Goal: Task Accomplishment & Management: Use online tool/utility

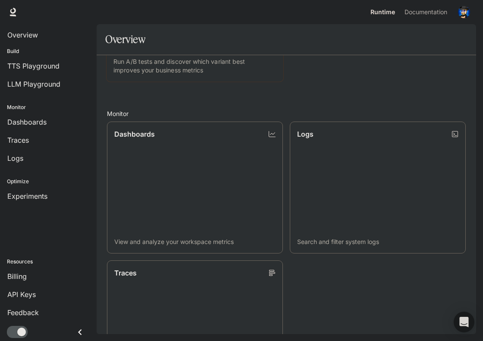
scroll to position [226, 0]
click at [15, 227] on span "Billing" at bounding box center [16, 276] width 19 height 10
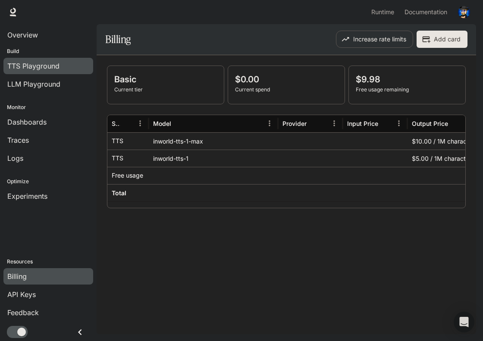
click at [42, 66] on span "TTS Playground" at bounding box center [33, 66] width 52 height 10
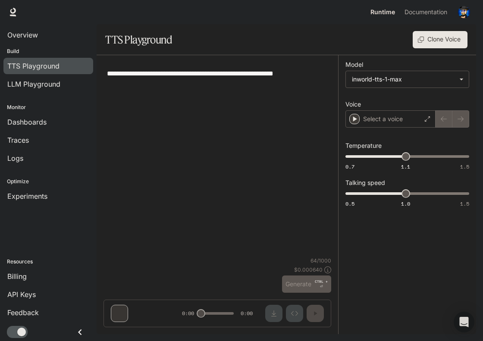
type input "**********"
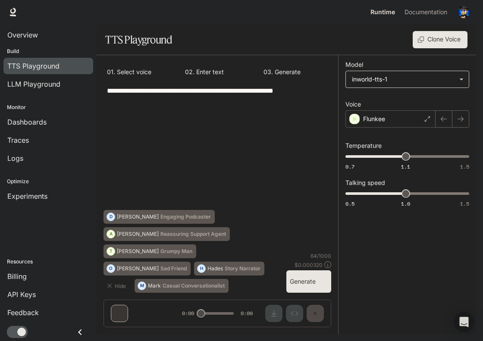
click at [321, 78] on body "**********" at bounding box center [241, 170] width 483 height 341
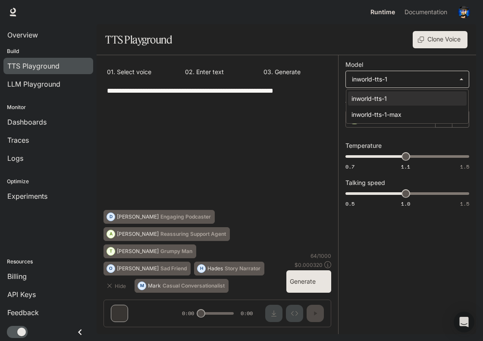
click at [321, 78] on div at bounding box center [241, 170] width 483 height 341
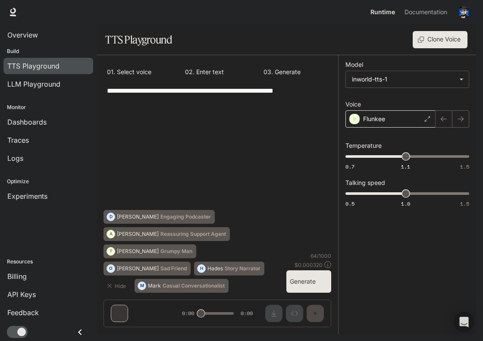
click at [321, 122] on div "Flunkee" at bounding box center [390, 118] width 90 height 17
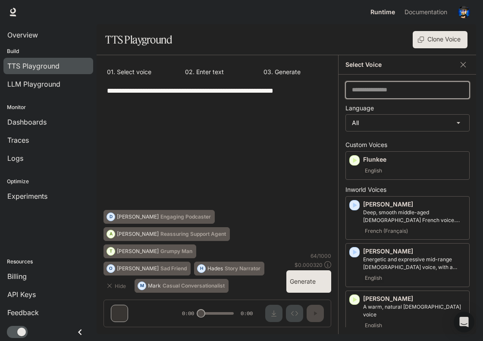
click at [321, 89] on input "text" at bounding box center [407, 90] width 123 height 9
click at [321, 172] on div "English" at bounding box center [414, 171] width 103 height 10
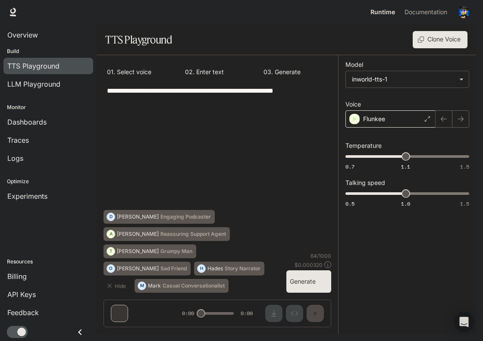
click at [321, 120] on icon at bounding box center [427, 118] width 5 height 5
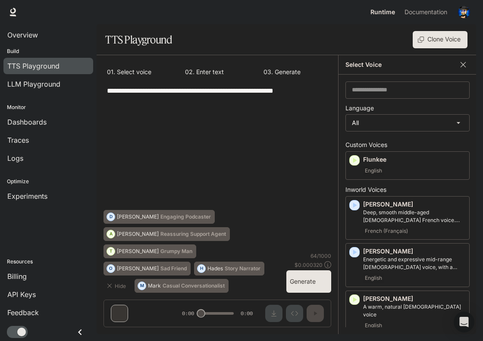
click at [321, 63] on icon "button" at bounding box center [463, 64] width 5 height 5
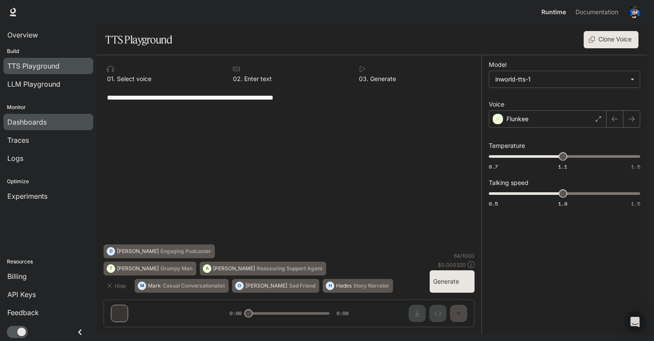
click at [37, 123] on span "Dashboards" at bounding box center [26, 122] width 39 height 10
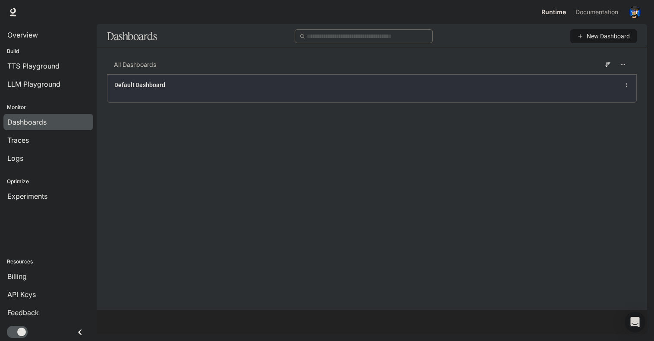
click at [151, 83] on span "Default Dashboard" at bounding box center [139, 85] width 51 height 9
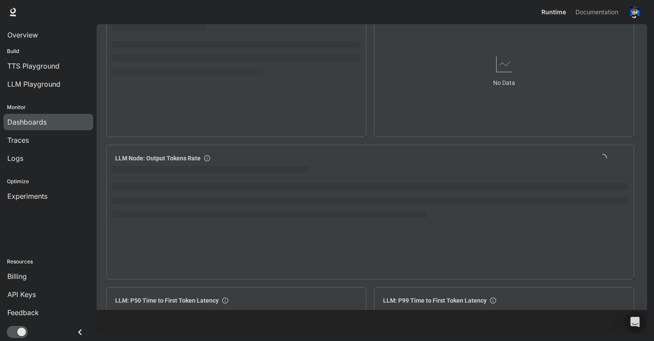
scroll to position [940, 0]
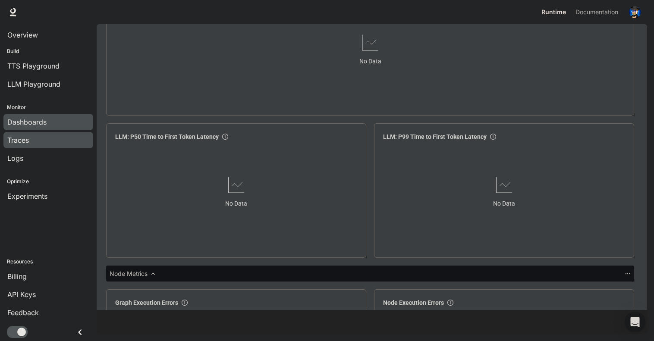
click at [52, 142] on div "Traces" at bounding box center [48, 140] width 82 height 10
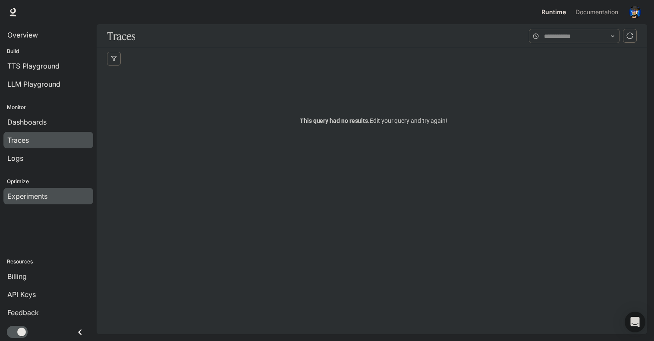
click at [34, 194] on span "Experiments" at bounding box center [27, 196] width 40 height 10
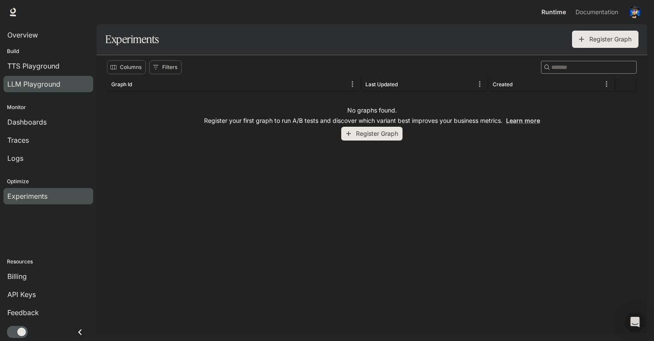
click at [41, 83] on span "LLM Playground" at bounding box center [33, 84] width 53 height 10
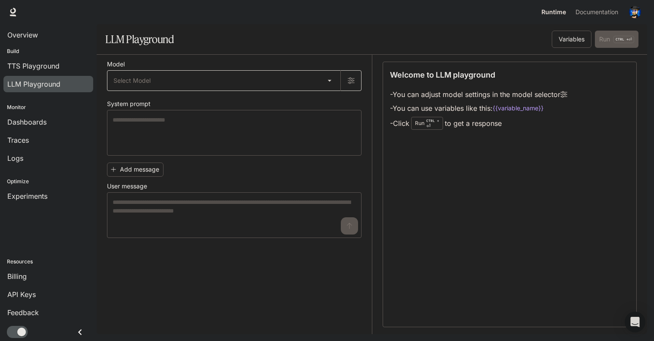
click at [321, 82] on body "Skip to main content Runtime Runtime Documentation Documentation Portal Overvie…" at bounding box center [327, 170] width 654 height 341
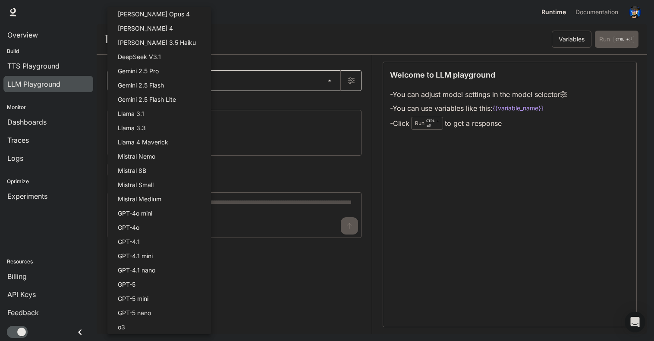
click at [321, 82] on div at bounding box center [327, 170] width 654 height 341
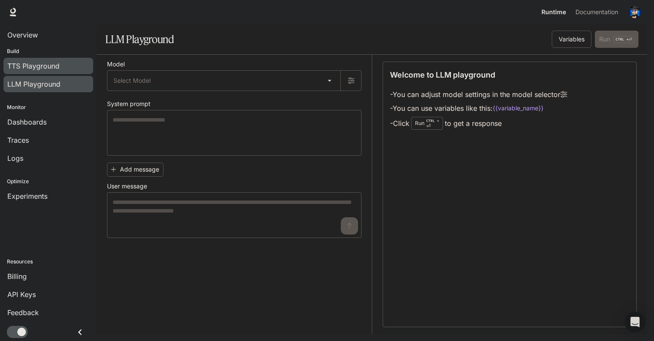
click at [48, 66] on span "TTS Playground" at bounding box center [33, 66] width 52 height 10
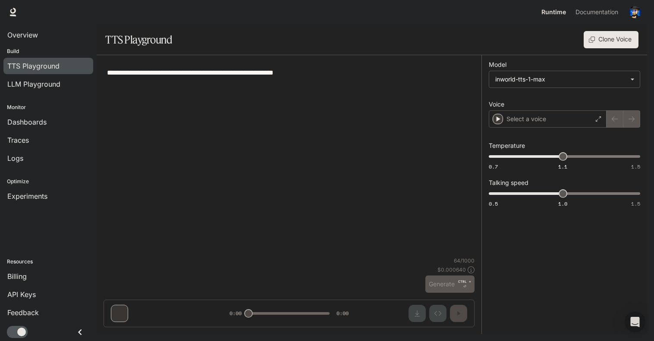
type input "**********"
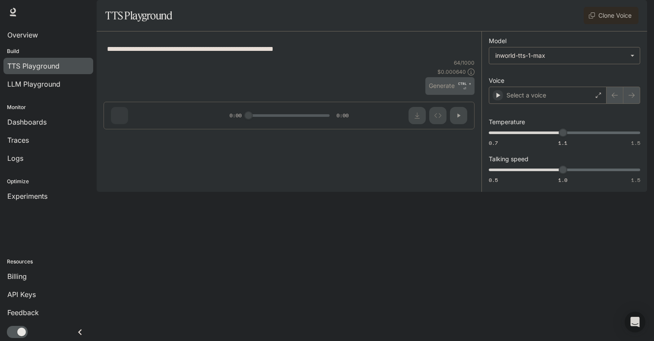
type input "**********"
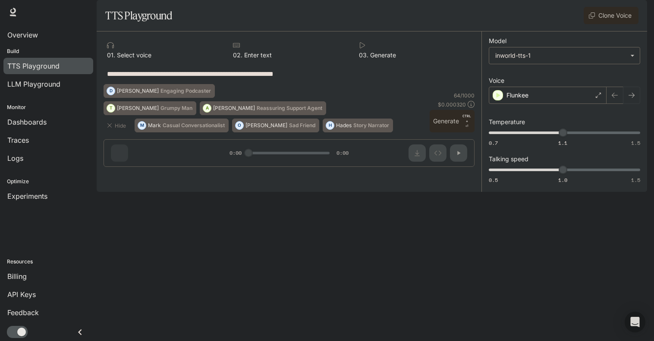
click at [633, 99] on icon "button" at bounding box center [631, 95] width 7 height 7
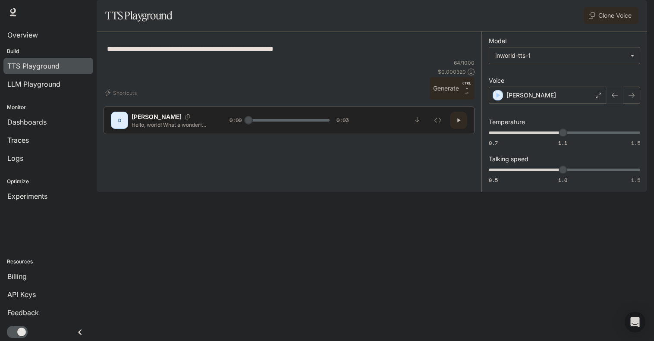
click at [614, 99] on icon "button" at bounding box center [614, 95] width 7 height 7
click at [631, 98] on icon "button" at bounding box center [631, 95] width 6 height 5
click at [631, 104] on button "button" at bounding box center [631, 95] width 17 height 17
click at [629, 104] on button "button" at bounding box center [631, 95] width 17 height 17
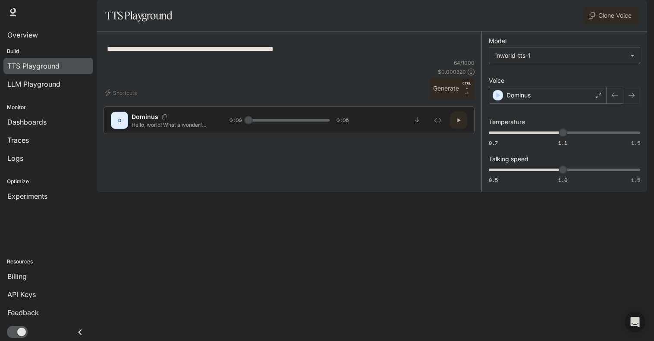
click at [632, 98] on icon "button" at bounding box center [631, 95] width 6 height 5
click at [634, 98] on icon "button" at bounding box center [631, 95] width 6 height 5
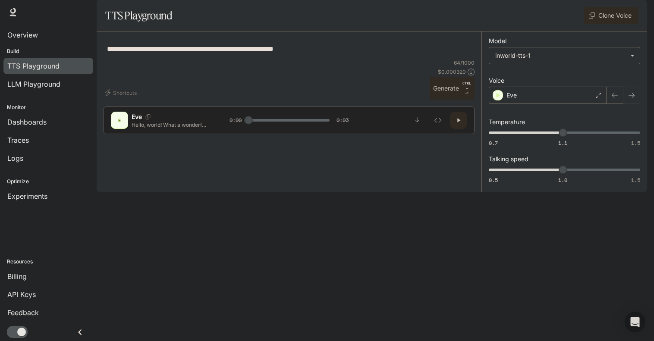
click at [634, 98] on icon "button" at bounding box center [631, 95] width 6 height 5
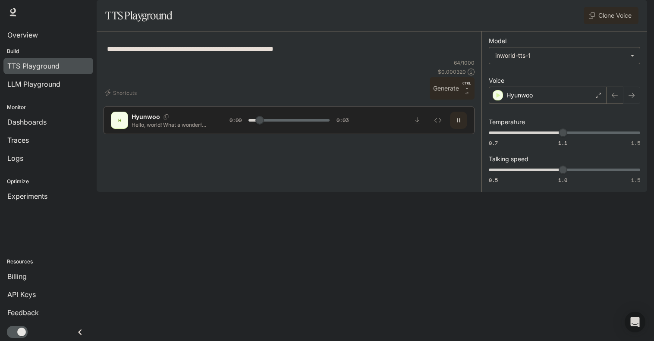
click at [634, 98] on icon "button" at bounding box center [631, 95] width 6 height 5
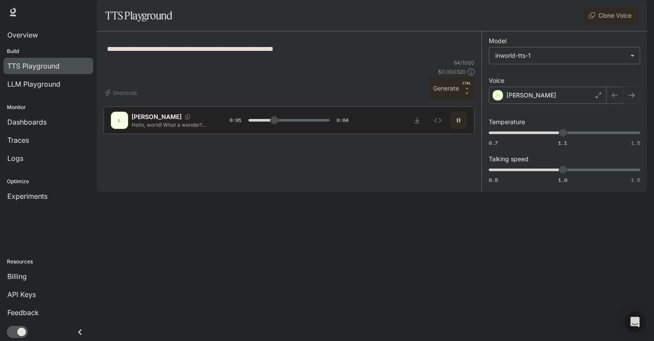
click at [634, 98] on icon "button" at bounding box center [631, 95] width 6 height 5
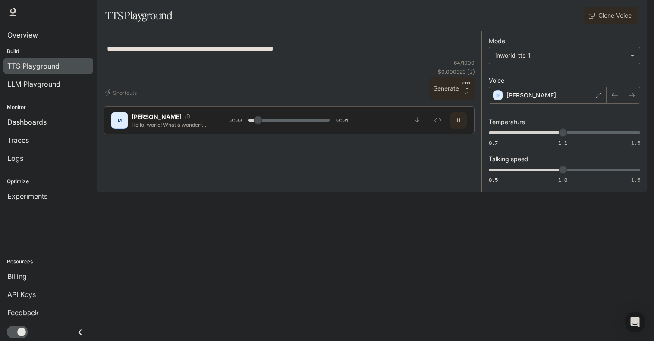
click at [634, 98] on icon "button" at bounding box center [631, 95] width 6 height 5
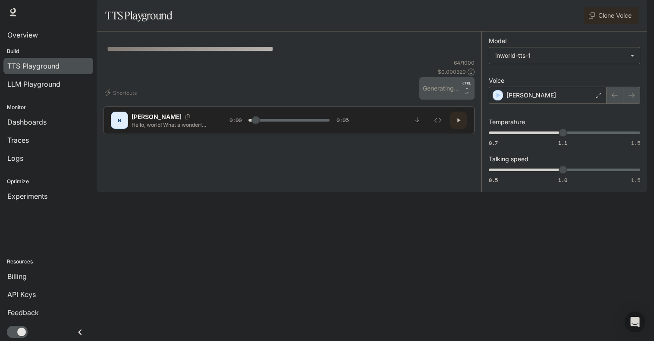
click at [634, 104] on div at bounding box center [623, 95] width 34 height 17
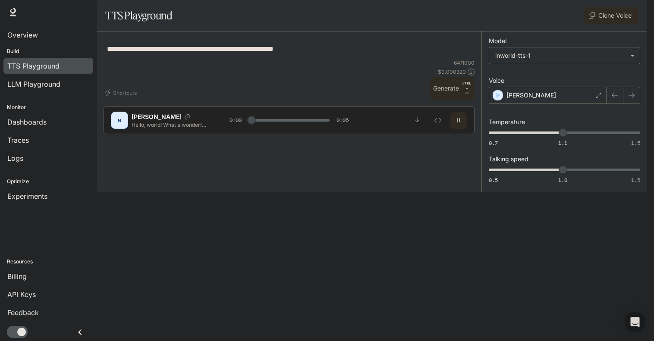
click at [634, 98] on icon "button" at bounding box center [631, 95] width 6 height 5
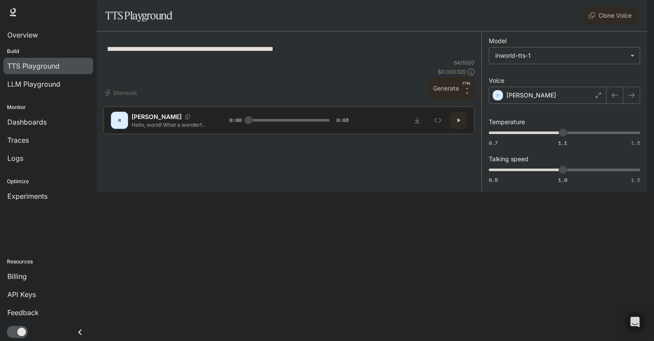
click at [634, 98] on icon "button" at bounding box center [631, 95] width 6 height 5
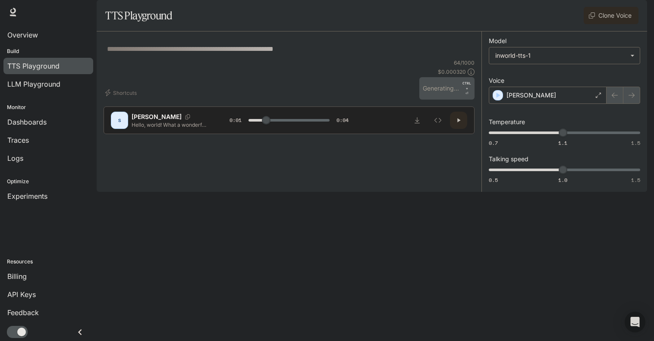
click at [634, 104] on div at bounding box center [623, 95] width 34 height 17
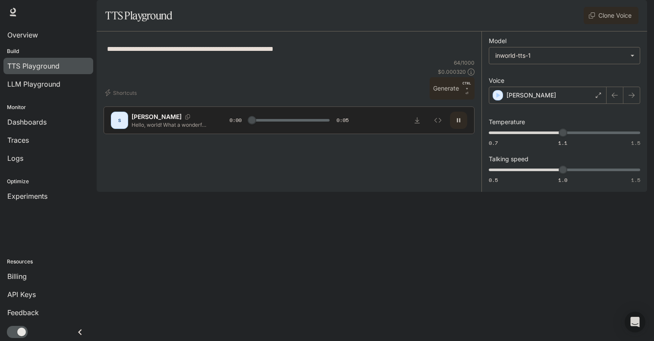
click at [634, 98] on icon "button" at bounding box center [631, 95] width 6 height 5
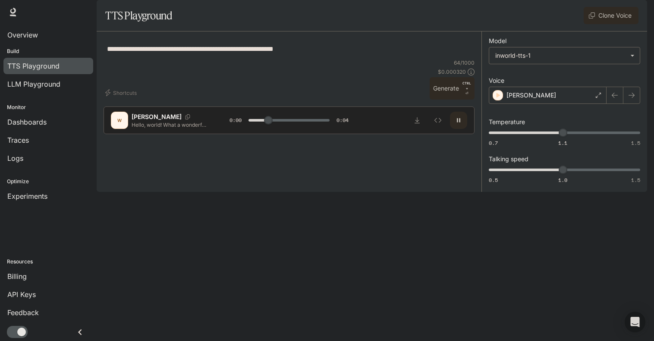
click at [634, 98] on icon "button" at bounding box center [631, 95] width 6 height 5
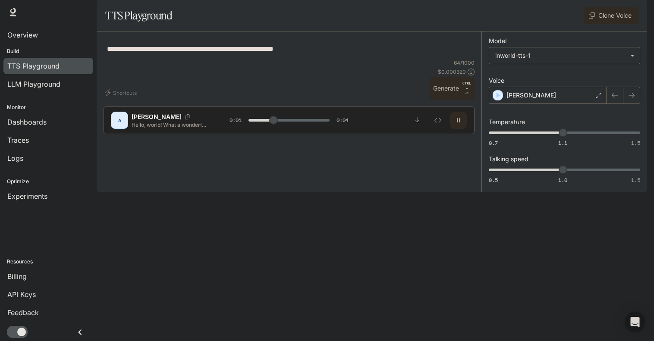
click at [634, 98] on icon "button" at bounding box center [631, 95] width 6 height 5
click at [634, 99] on icon "button" at bounding box center [631, 95] width 7 height 7
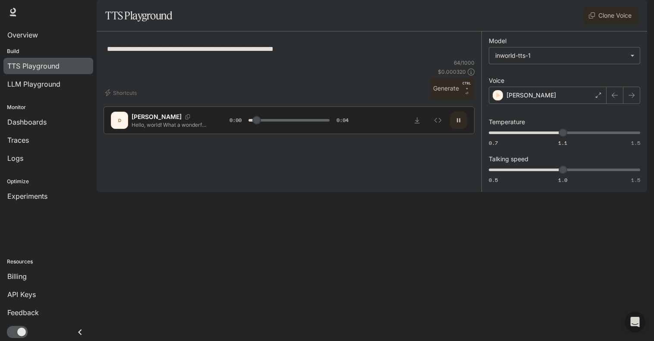
click at [634, 99] on icon "button" at bounding box center [631, 95] width 7 height 7
type input "*"
click at [609, 24] on button "Clone Voice" at bounding box center [611, 15] width 55 height 17
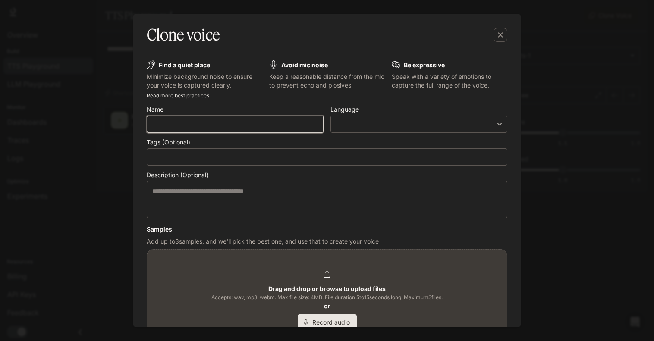
click at [248, 124] on input "text" at bounding box center [235, 124] width 176 height 9
type input "**********"
click at [483, 121] on body "**********" at bounding box center [327, 170] width 654 height 341
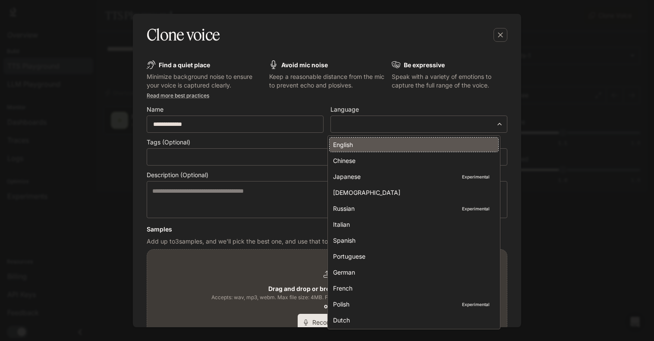
click at [366, 142] on div "English" at bounding box center [412, 144] width 158 height 9
type input "*****"
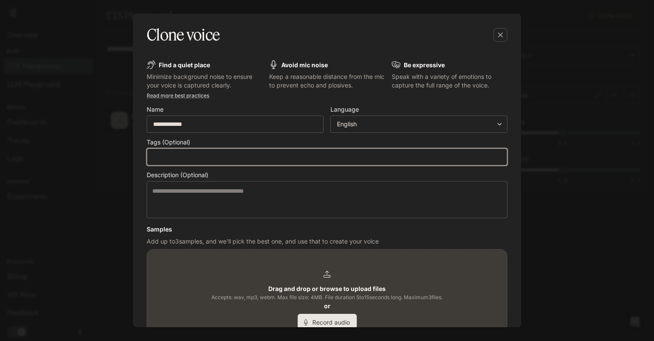
click at [214, 156] on input "text" at bounding box center [327, 157] width 352 height 9
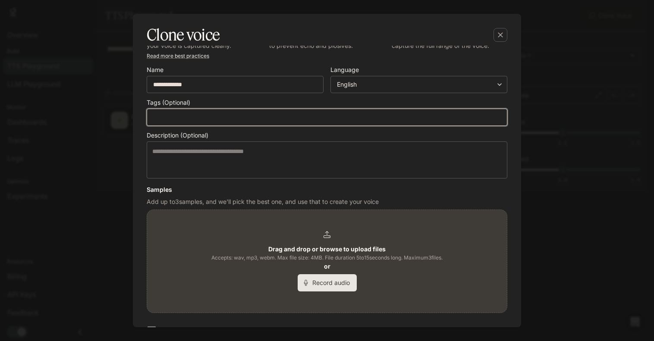
scroll to position [43, 0]
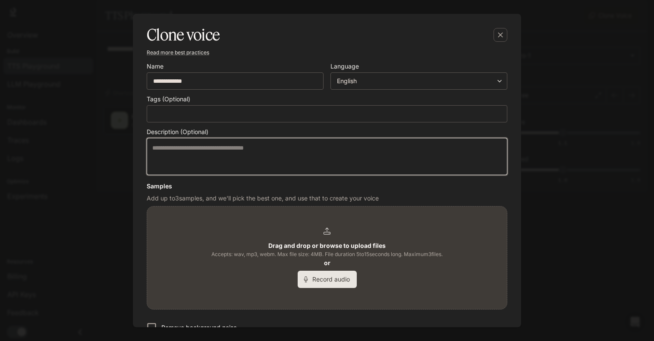
click at [262, 151] on textarea at bounding box center [326, 157] width 349 height 26
click at [302, 153] on textarea at bounding box center [326, 157] width 349 height 26
type textarea "*"
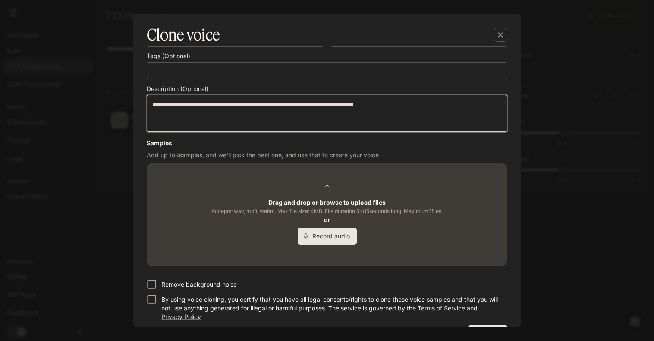
scroll to position [111, 0]
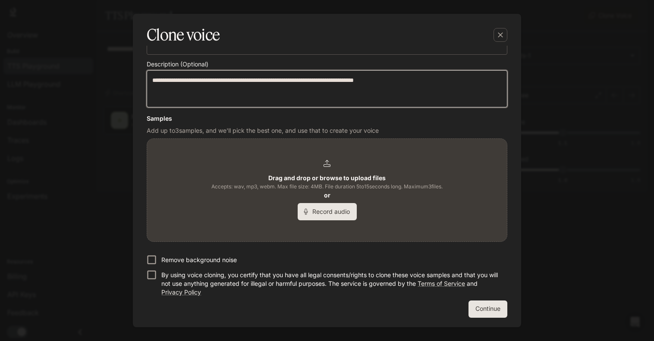
type textarea "**********"
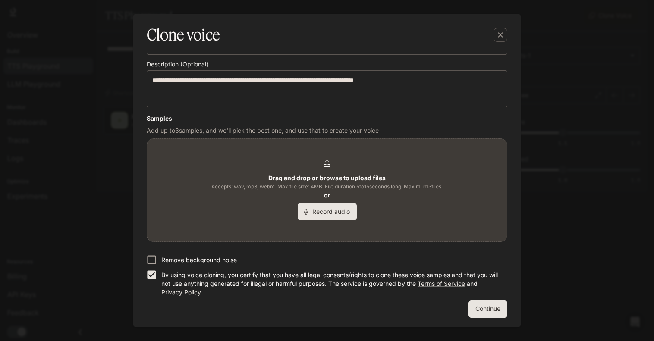
click at [337, 213] on button "Record audio" at bounding box center [327, 211] width 59 height 17
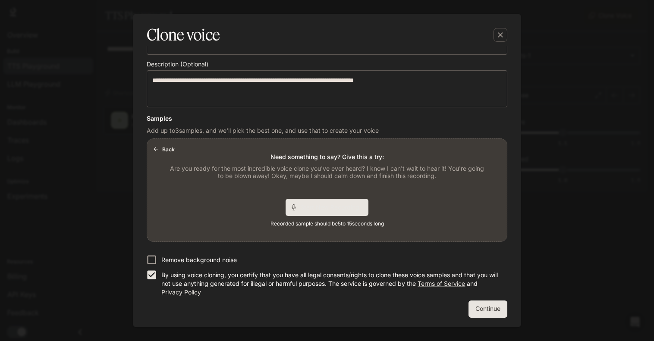
click at [337, 208] on span "Start New Recording" at bounding box center [332, 207] width 65 height 9
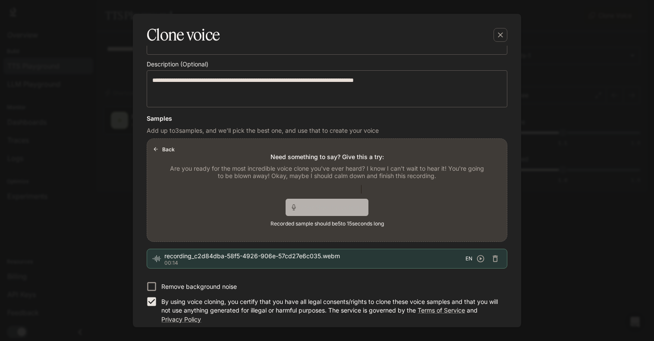
click at [327, 210] on span "Start New Recording" at bounding box center [332, 207] width 65 height 9
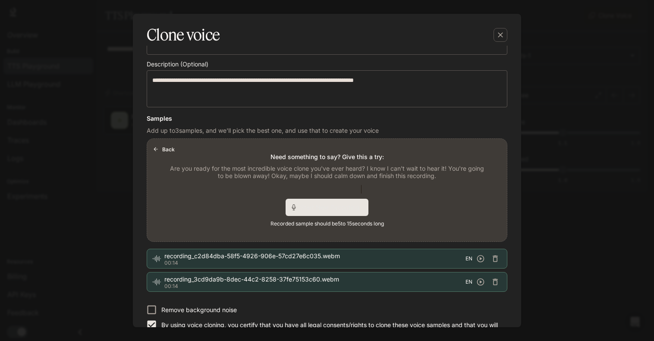
click at [327, 210] on span "Start New Recording" at bounding box center [332, 207] width 65 height 9
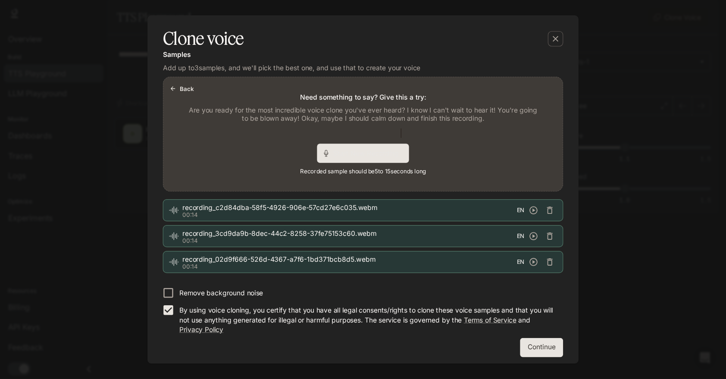
scroll to position [184, 0]
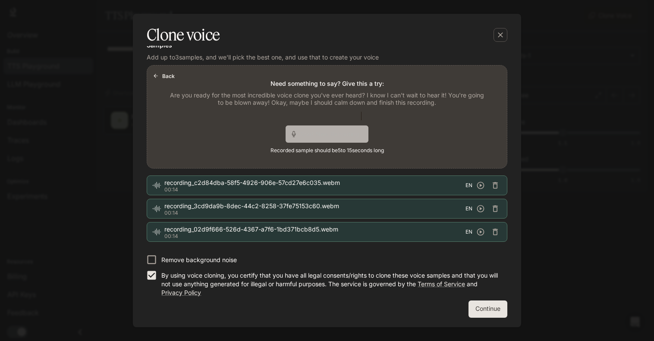
click at [323, 132] on span "Start New Recording" at bounding box center [332, 133] width 65 height 9
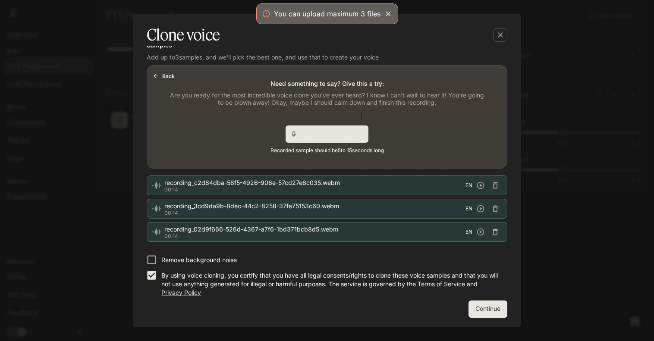
click at [442, 100] on p "Are you ready for the most incredible voice clone you've ever heard? I know I c…" at bounding box center [327, 98] width 318 height 15
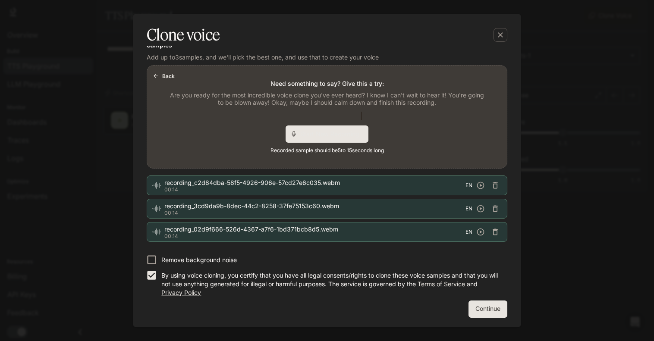
click at [416, 125] on div "Back Need something to say? Give this a try: Are you ready for the most incredi…" at bounding box center [327, 117] width 360 height 103
click at [496, 255] on div "Remove background noise By using voice cloning, you certify that you have all l…" at bounding box center [327, 274] width 361 height 44
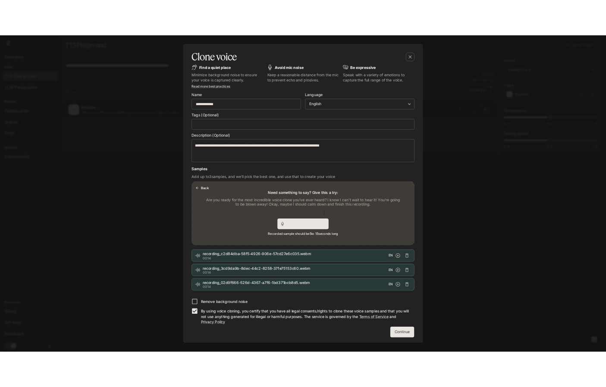
scroll to position [0, 0]
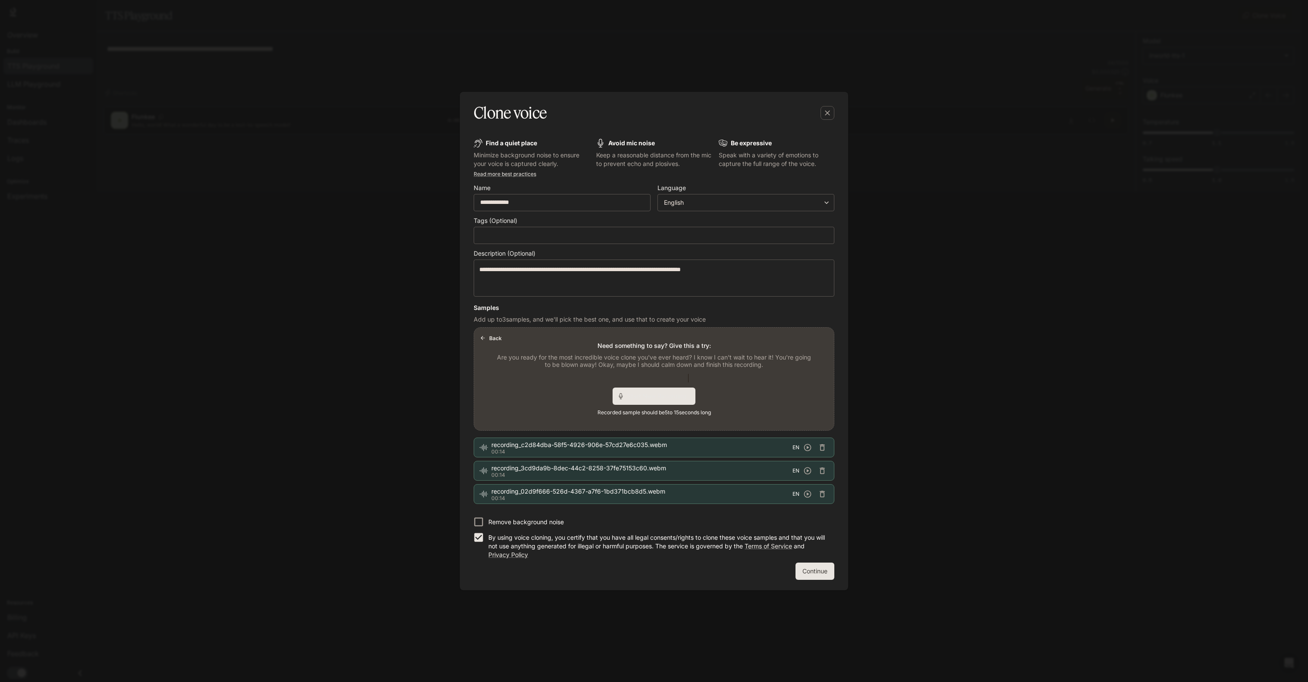
click at [653, 341] on button "Continue" at bounding box center [814, 571] width 39 height 17
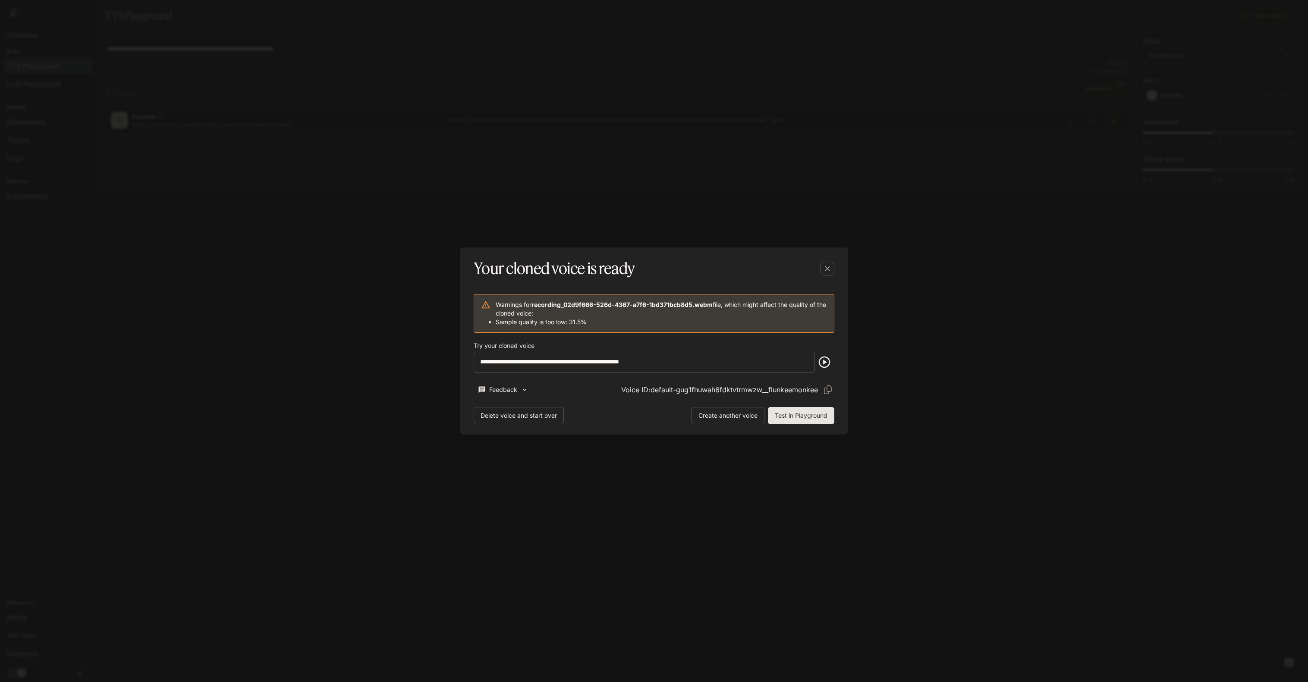
click at [653, 341] on icon "button" at bounding box center [824, 362] width 14 height 14
drag, startPoint x: 616, startPoint y: 392, endPoint x: 624, endPoint y: 392, distance: 8.2
click at [619, 341] on div "Feedback Do you like this voice? Feedback message * ​ Send feedback Voice ID: d…" at bounding box center [654, 390] width 361 height 14
click at [653, 341] on icon "Copy Voice ID" at bounding box center [827, 390] width 9 height 9
click at [653, 318] on li "Sample quality is too low: 31.5%" at bounding box center [661, 322] width 331 height 9
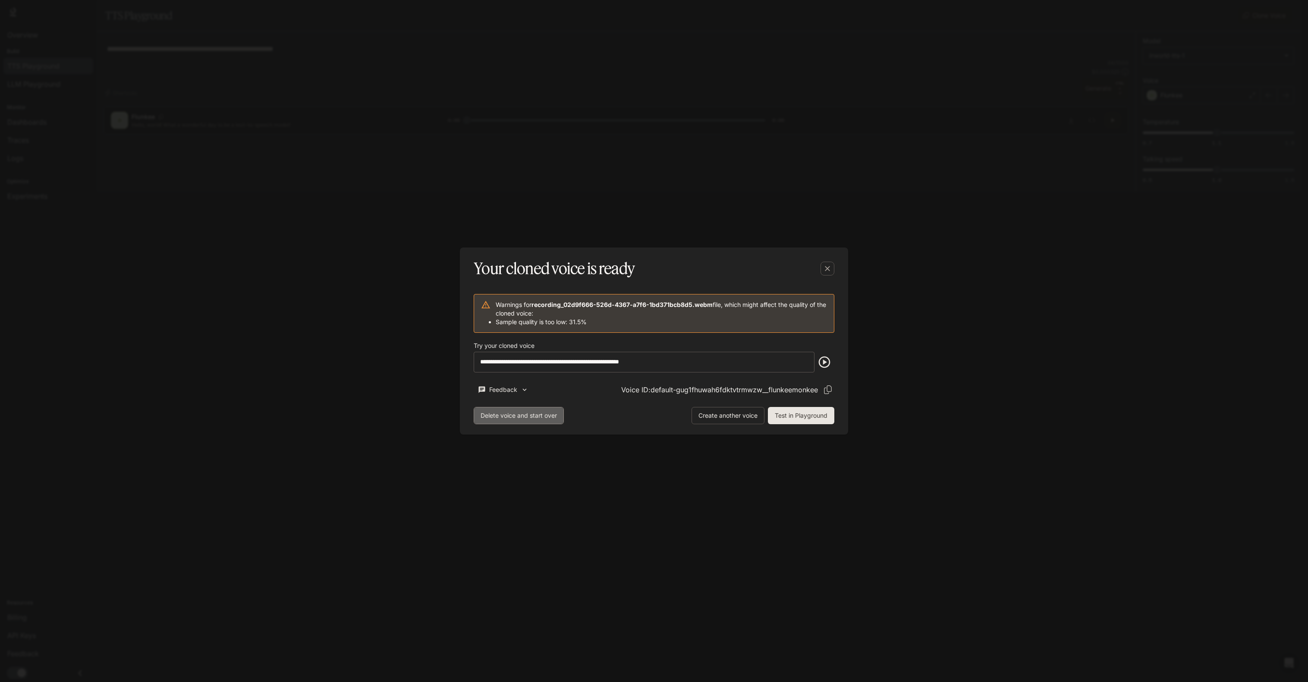
click at [529, 341] on button "Delete voice and start over" at bounding box center [519, 415] width 90 height 17
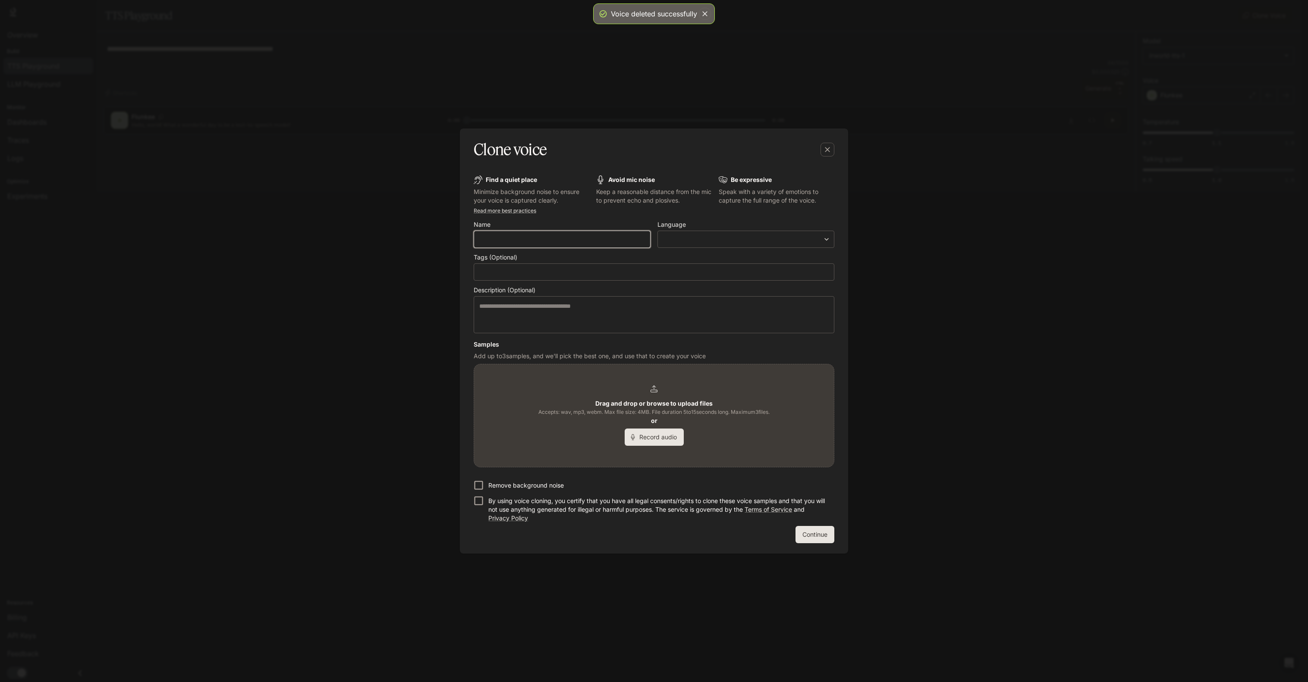
click at [601, 241] on input "text" at bounding box center [562, 239] width 176 height 9
type input "**********"
type input "*****"
click at [635, 274] on input "text" at bounding box center [654, 272] width 352 height 9
click at [611, 317] on textarea at bounding box center [653, 315] width 349 height 26
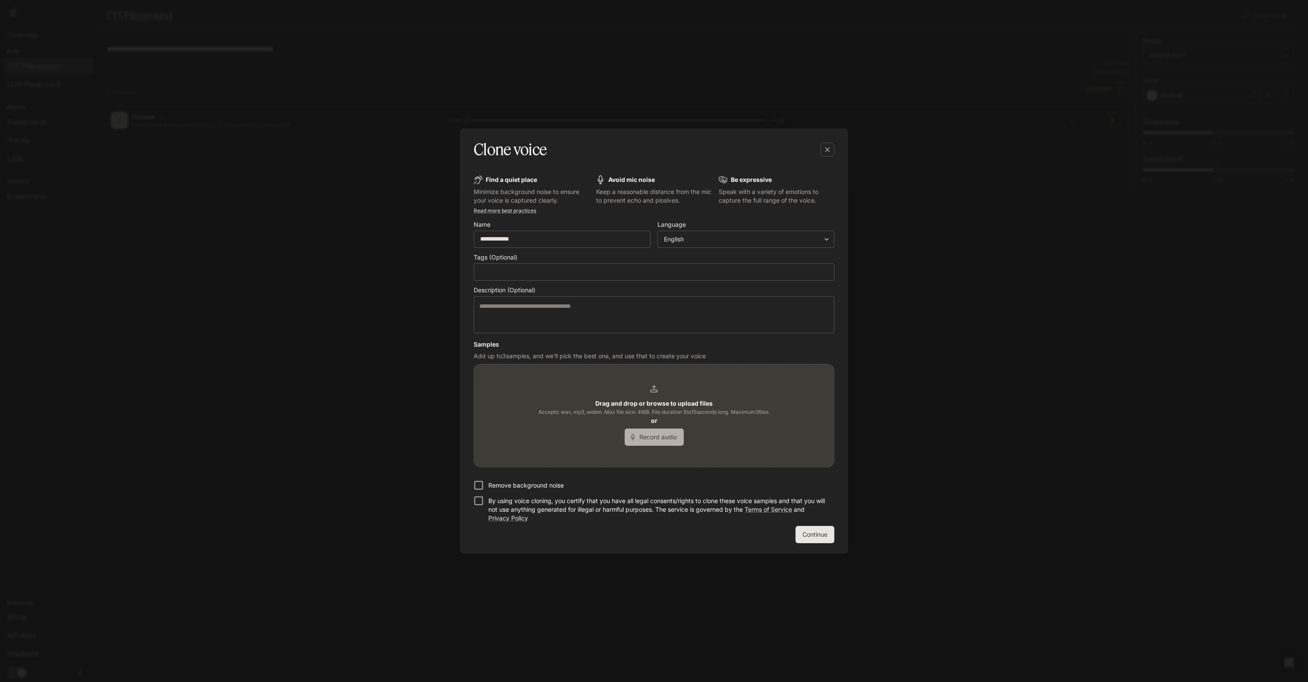
click at [653, 341] on button "Record audio" at bounding box center [653, 437] width 59 height 17
click at [653, 341] on span "Start New Recording" at bounding box center [659, 432] width 65 height 9
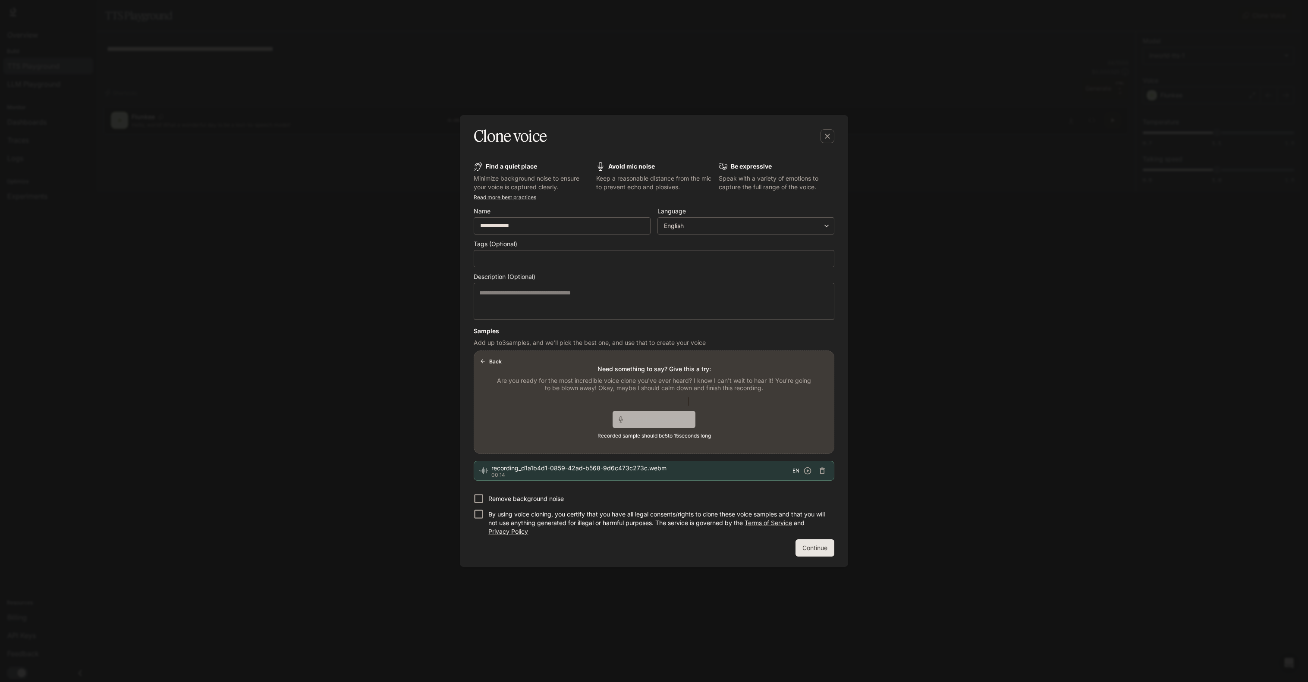
click at [653, 341] on span "Start New Recording" at bounding box center [659, 419] width 65 height 9
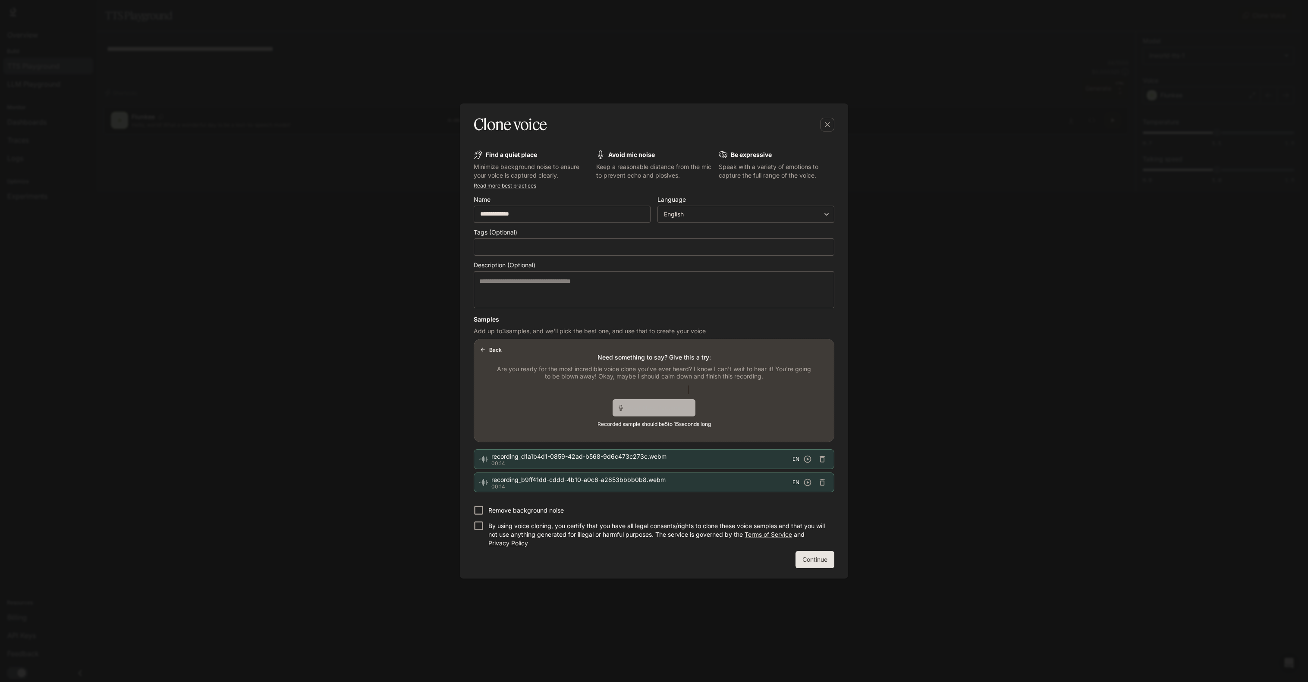
click at [653, 341] on span "Start New Recording" at bounding box center [659, 407] width 65 height 9
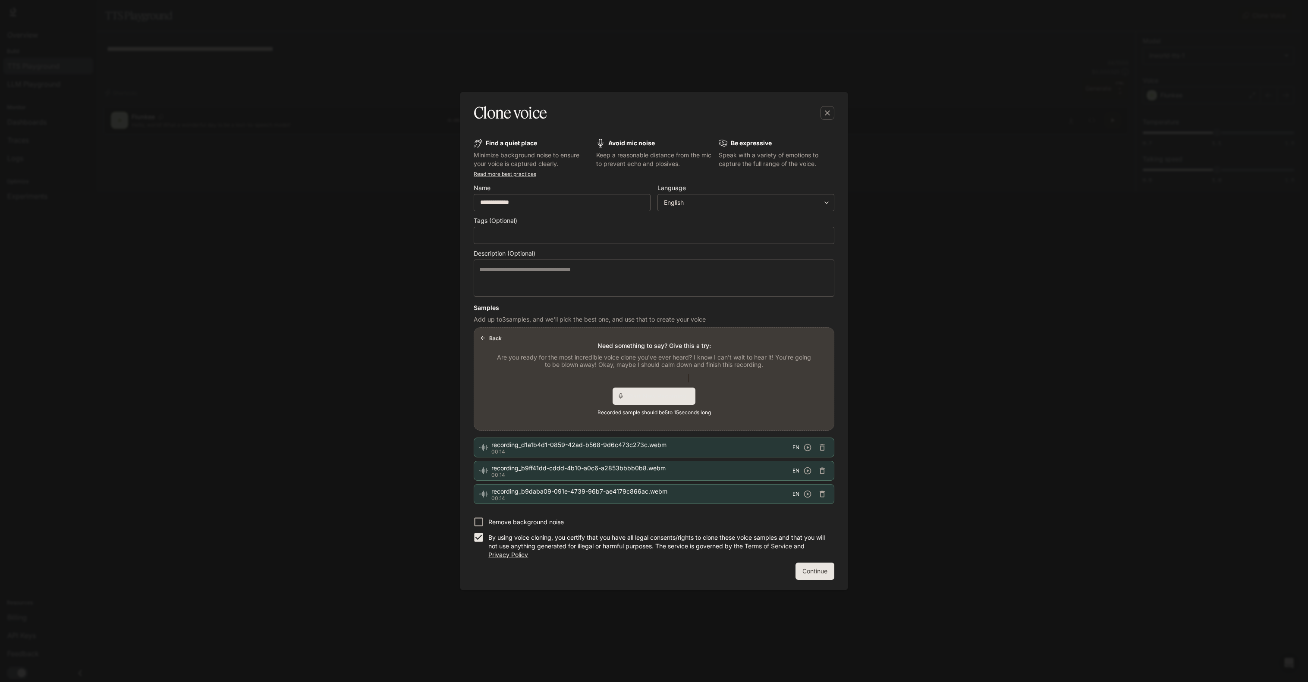
click at [653, 341] on button "Continue" at bounding box center [814, 571] width 39 height 17
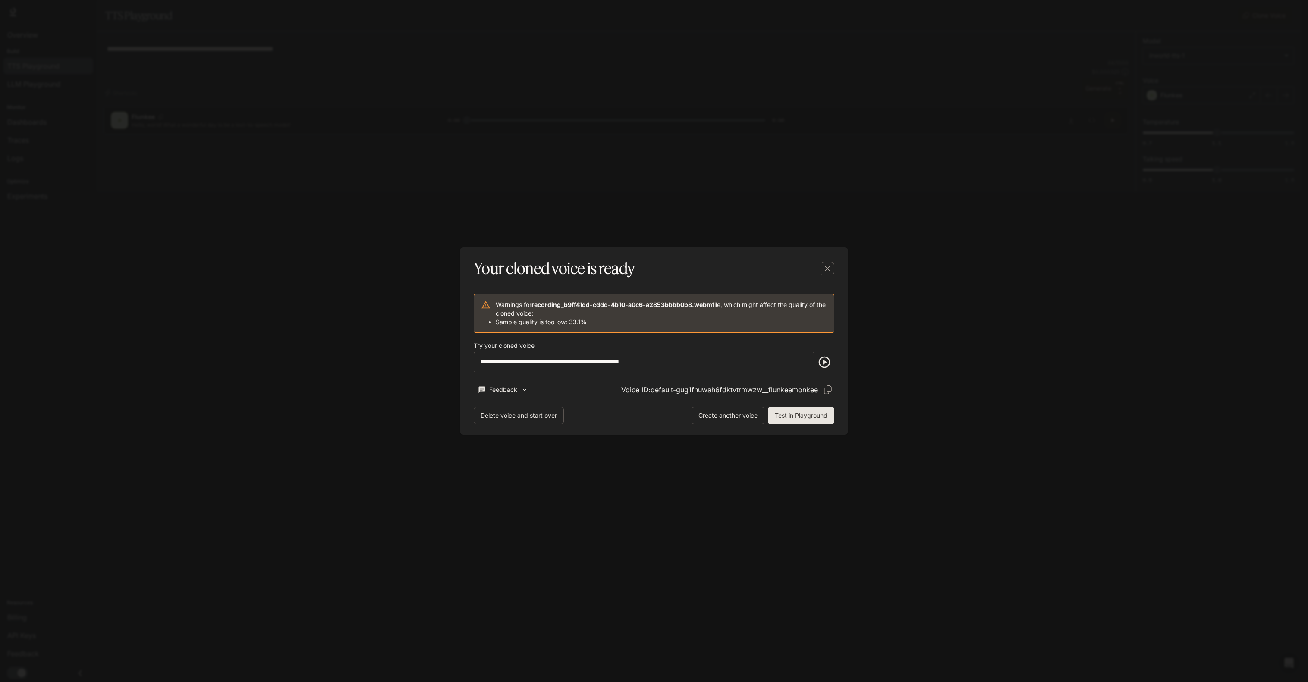
click at [653, 341] on icon "button" at bounding box center [824, 362] width 14 height 14
click at [653, 341] on button "Test in Playground" at bounding box center [801, 415] width 66 height 17
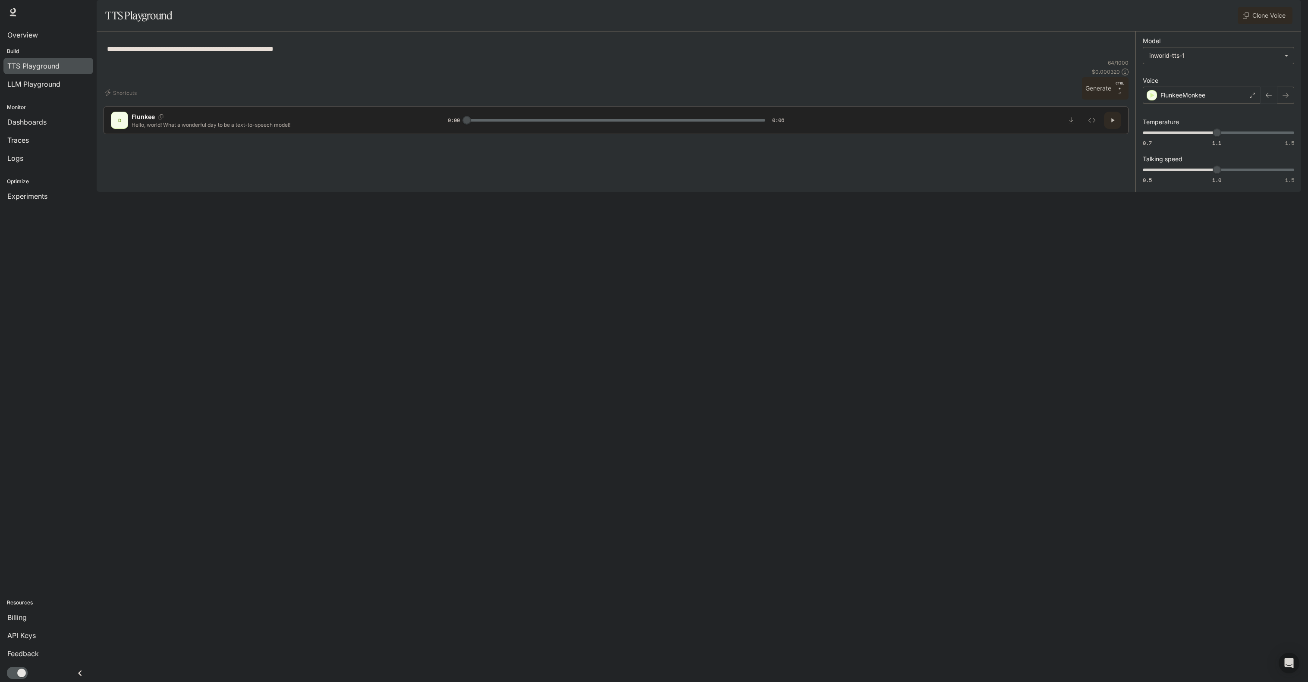
click at [653, 99] on icon "button" at bounding box center [1268, 95] width 7 height 7
click at [653, 104] on button "button" at bounding box center [1285, 95] width 17 height 17
type input "*"
click at [653, 75] on body "**********" at bounding box center [654, 341] width 1308 height 682
click at [653, 111] on div "inworld-tts-1-max" at bounding box center [1216, 114] width 136 height 9
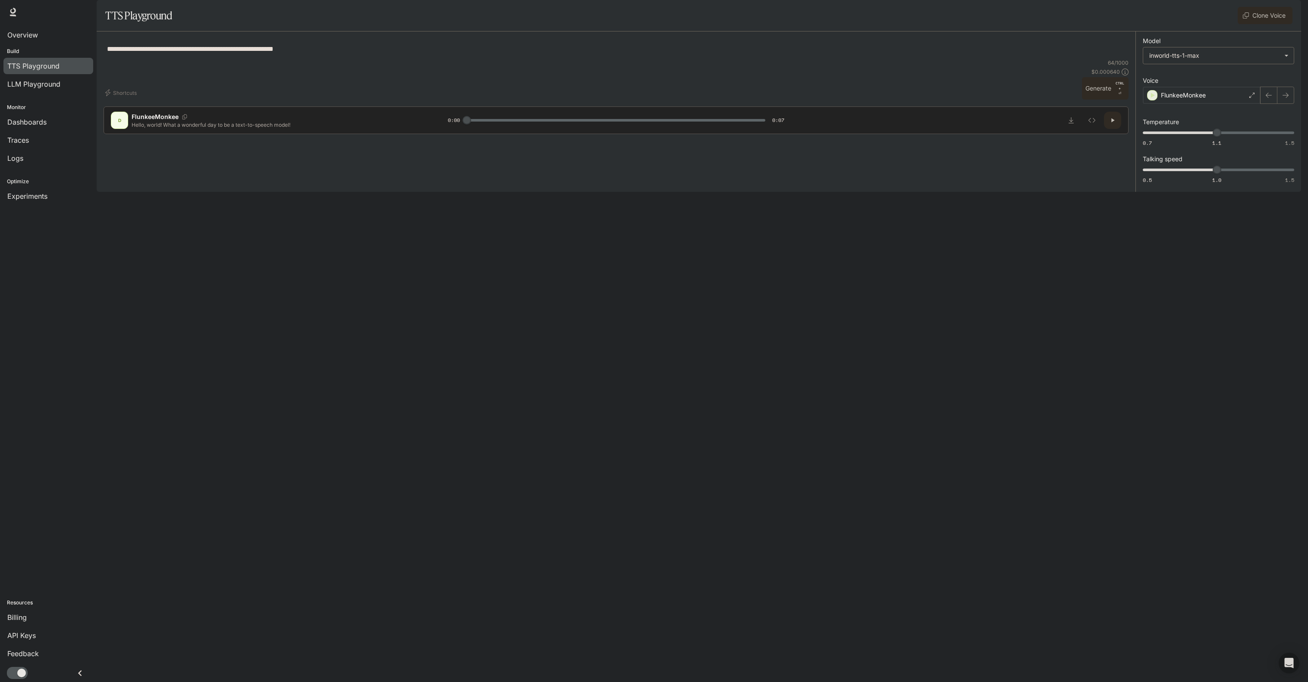
click at [653, 100] on icon "button" at bounding box center [1152, 95] width 9 height 9
click at [437, 63] on div "**********" at bounding box center [616, 86] width 1038 height 110
click at [314, 59] on div "**********" at bounding box center [616, 48] width 1018 height 21
click at [317, 54] on textarea "**********" at bounding box center [616, 49] width 1018 height 10
click at [340, 54] on textarea "**********" at bounding box center [616, 49] width 1018 height 10
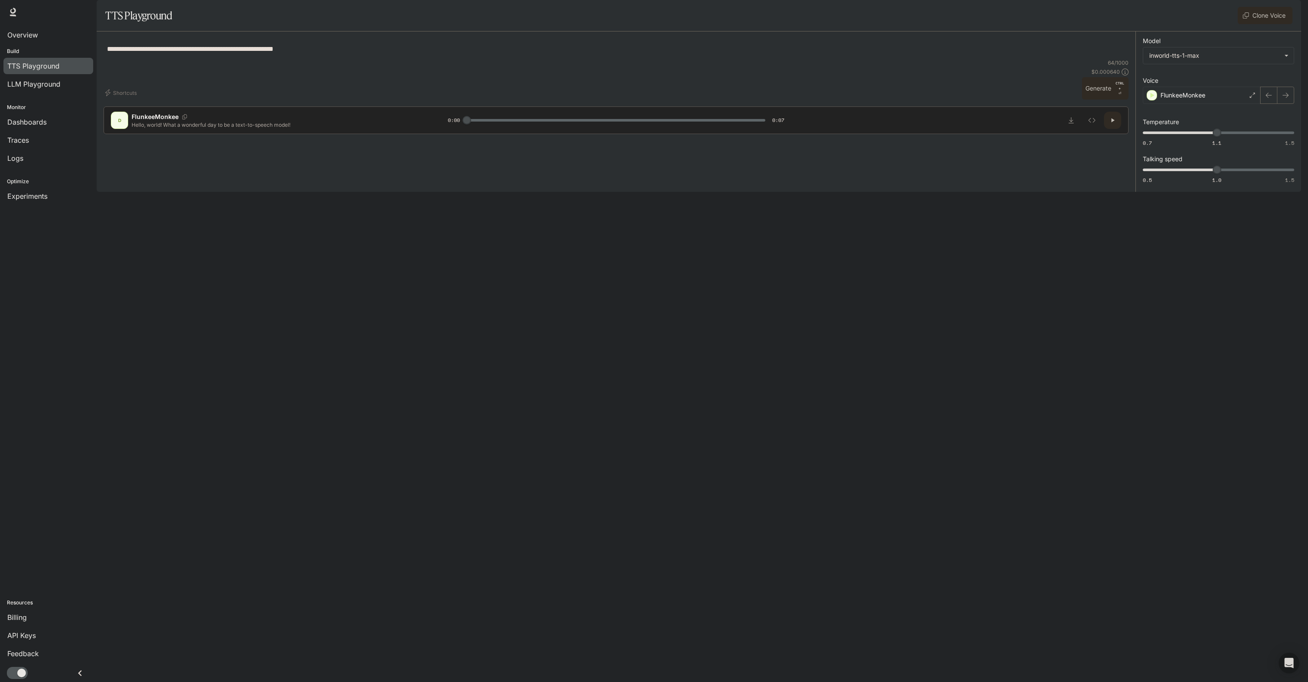
click at [653, 78] on body "**********" at bounding box center [654, 341] width 1308 height 682
click at [653, 105] on li "inworld-tts-1" at bounding box center [1218, 99] width 146 height 14
click at [653, 100] on icon "button" at bounding box center [1152, 95] width 9 height 9
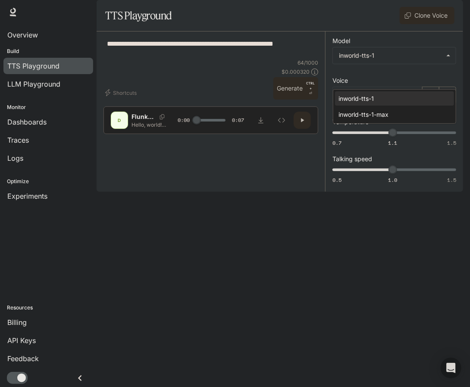
click at [448, 80] on body "**********" at bounding box center [235, 193] width 470 height 387
click at [409, 115] on div "inworld-tts-1-max" at bounding box center [393, 114] width 109 height 9
type input "**********"
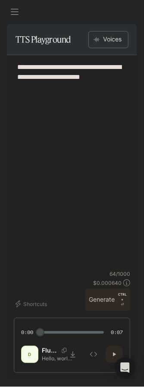
click at [4, 152] on div "**********" at bounding box center [72, 193] width 144 height 387
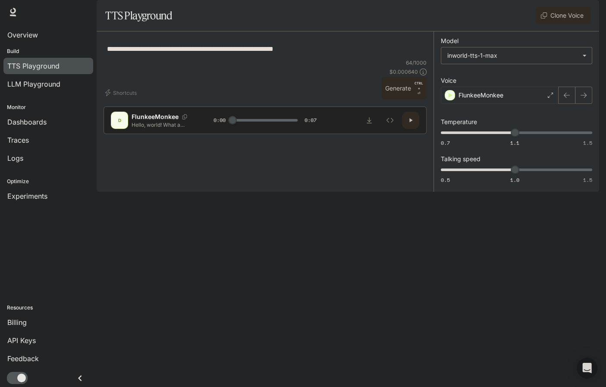
click at [550, 98] on icon at bounding box center [550, 95] width 5 height 5
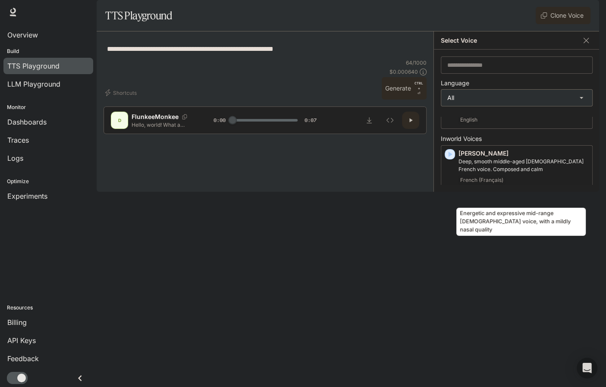
scroll to position [35, 0]
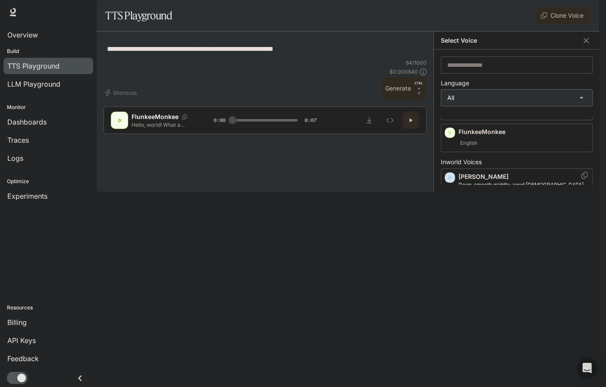
click at [449, 180] on icon "button" at bounding box center [451, 177] width 4 height 5
click at [450, 180] on icon "button" at bounding box center [451, 177] width 4 height 5
click at [449, 228] on icon "button" at bounding box center [451, 225] width 4 height 5
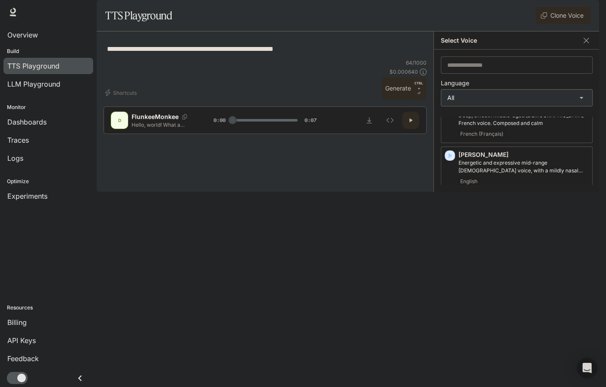
scroll to position [138, 0]
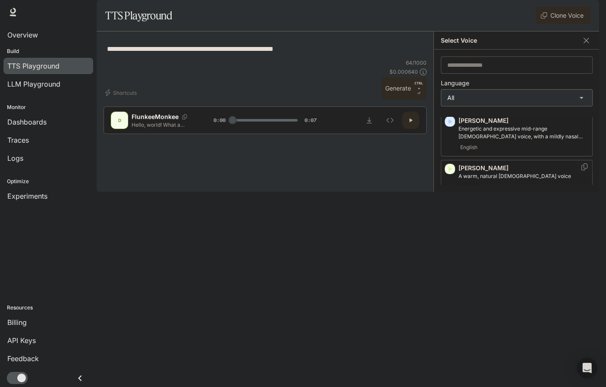
click at [450, 172] on icon "button" at bounding box center [451, 168] width 4 height 5
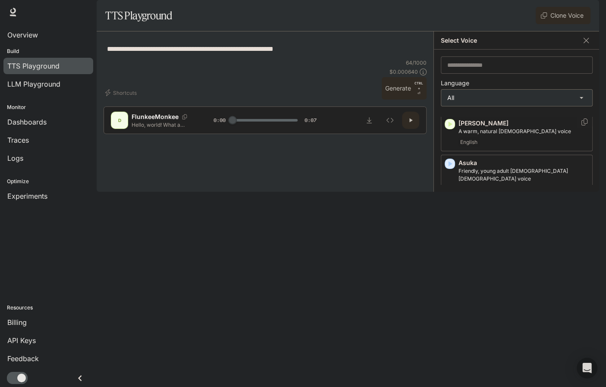
scroll to position [207, 0]
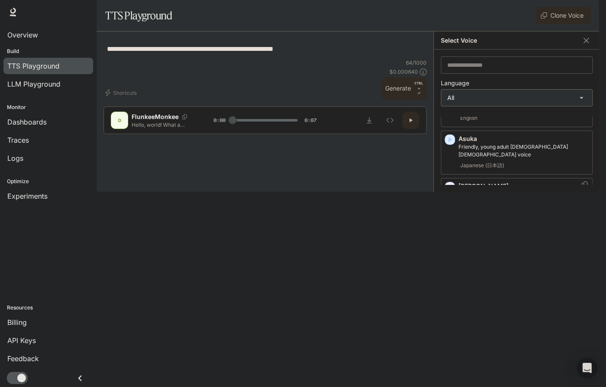
click at [449, 190] on icon "button" at bounding box center [451, 187] width 4 height 5
click at [450, 277] on icon "button" at bounding box center [451, 274] width 4 height 5
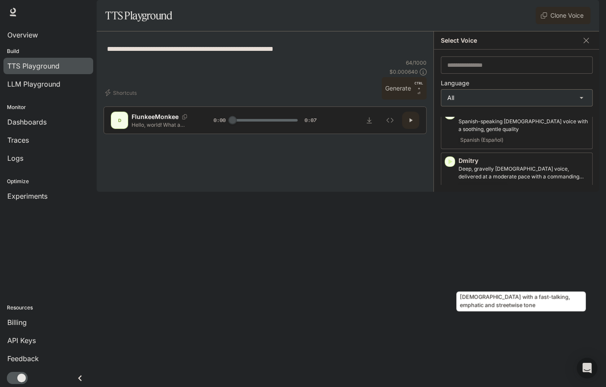
scroll to position [449, 0]
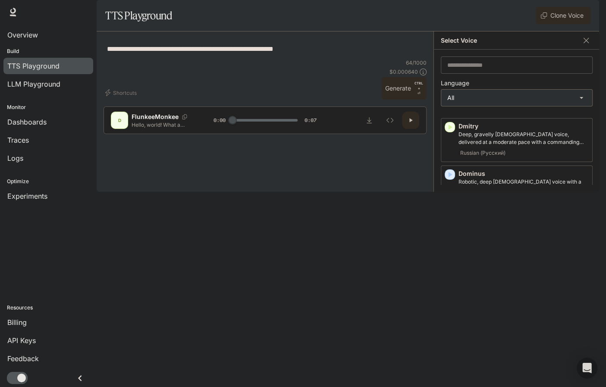
click at [449, 225] on icon "button" at bounding box center [451, 222] width 4 height 5
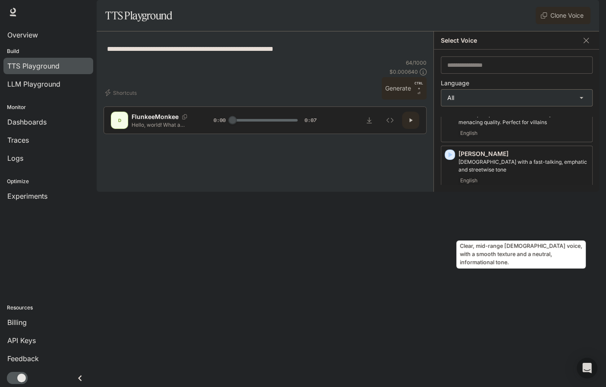
scroll to position [518, 0]
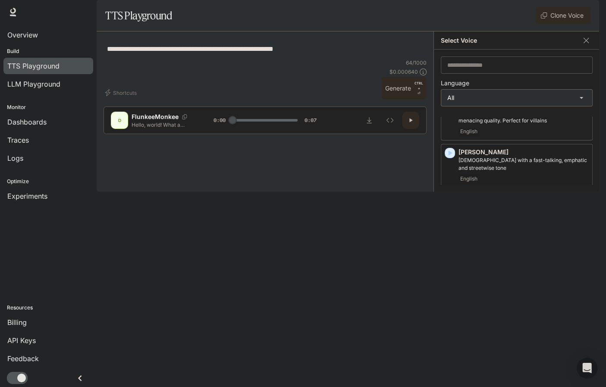
click at [448, 205] on icon "button" at bounding box center [449, 200] width 9 height 9
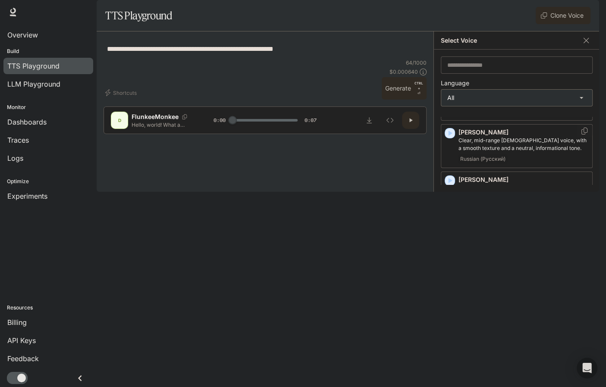
scroll to position [587, 0]
click at [450, 183] on icon "button" at bounding box center [449, 179] width 9 height 9
click at [450, 197] on div "[PERSON_NAME] Dutch [DEMOGRAPHIC_DATA] voice with a weathered edge Dutch (Neder…" at bounding box center [517, 192] width 152 height 44
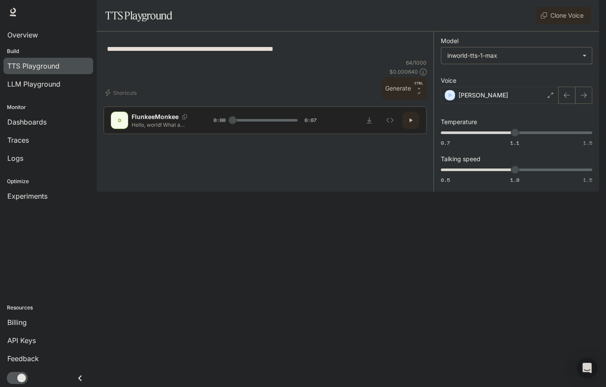
click at [552, 98] on icon at bounding box center [550, 95] width 5 height 5
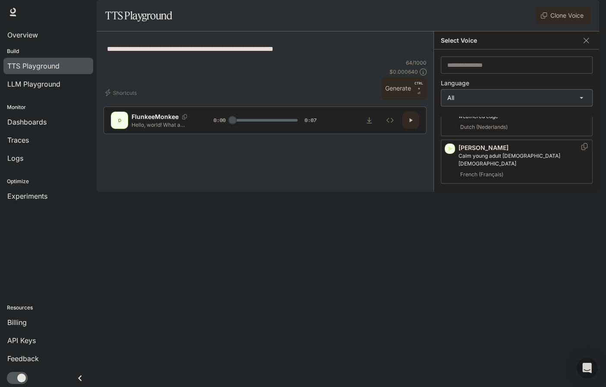
scroll to position [690, 0]
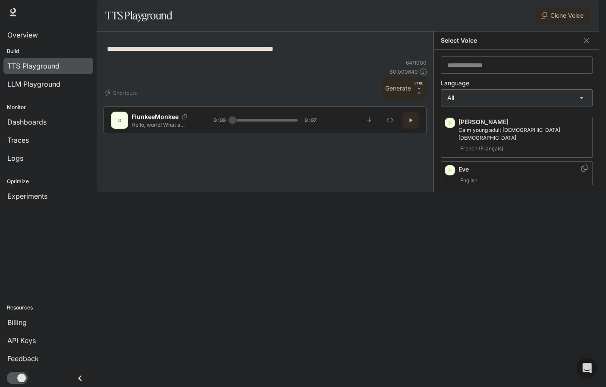
click at [450, 169] on icon "button" at bounding box center [451, 170] width 4 height 5
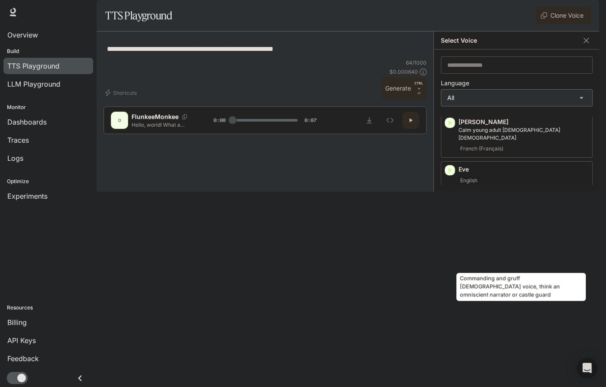
click at [486, 254] on p "Commanding and gruff [DEMOGRAPHIC_DATA] voice, think an omniscient narrator or …" at bounding box center [523, 261] width 130 height 16
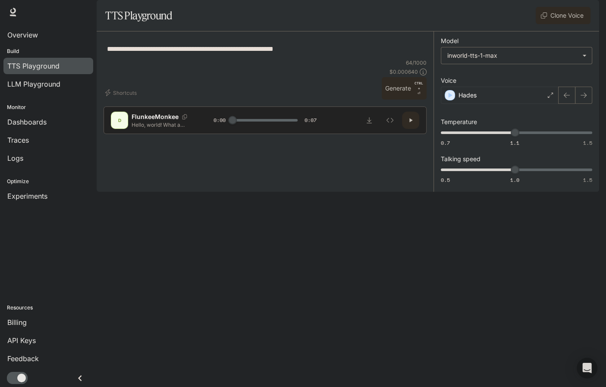
click at [549, 98] on icon at bounding box center [550, 95] width 5 height 5
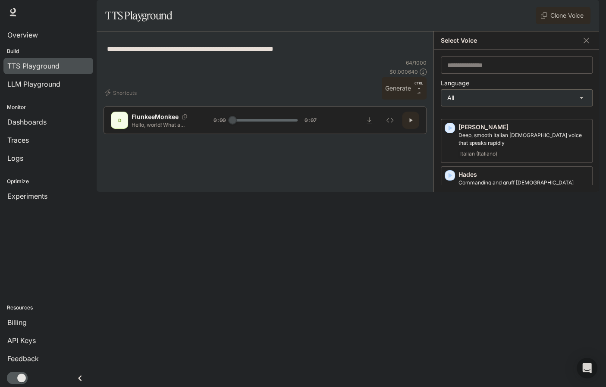
scroll to position [759, 0]
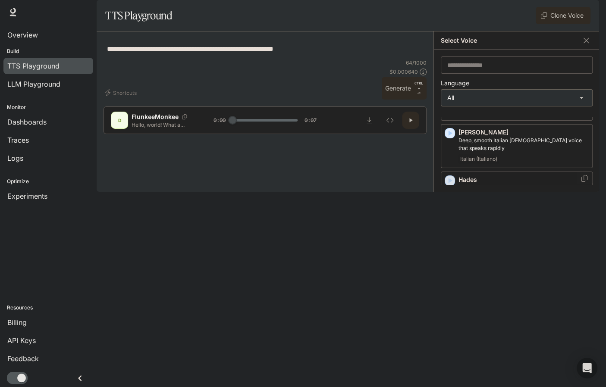
click at [451, 179] on icon "button" at bounding box center [451, 180] width 4 height 5
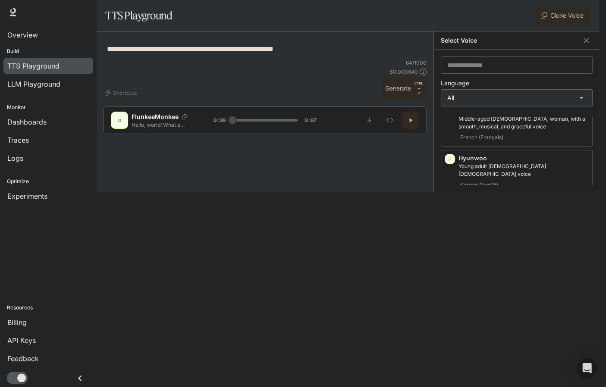
scroll to position [932, 0]
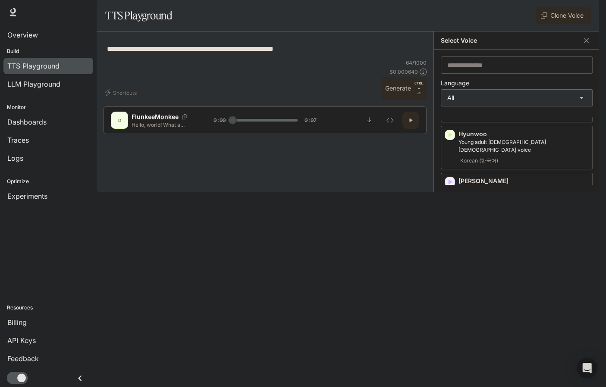
click at [449, 225] on icon "button" at bounding box center [449, 229] width 9 height 9
click at [446, 273] on icon "button" at bounding box center [449, 277] width 9 height 9
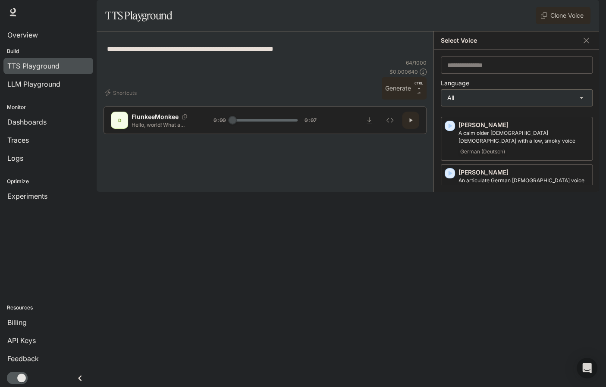
scroll to position [1001, 0]
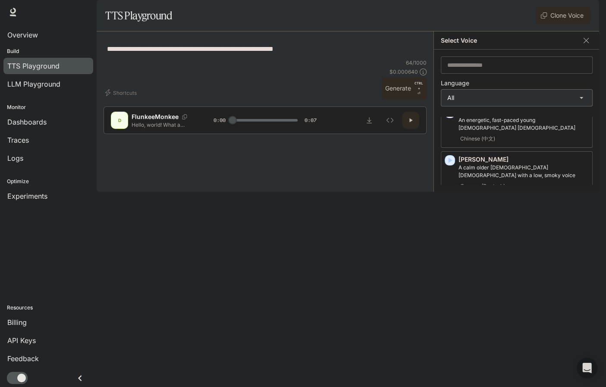
click at [447, 251] on icon "button" at bounding box center [449, 255] width 9 height 9
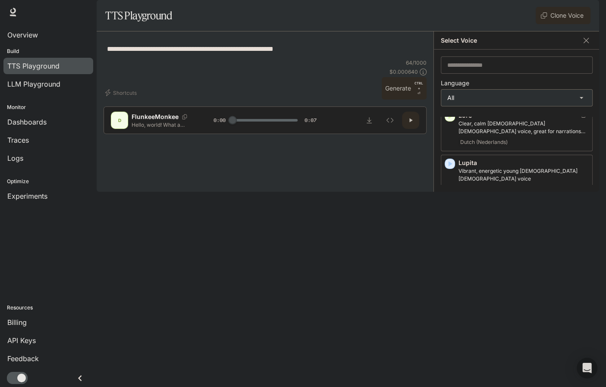
scroll to position [1242, 0]
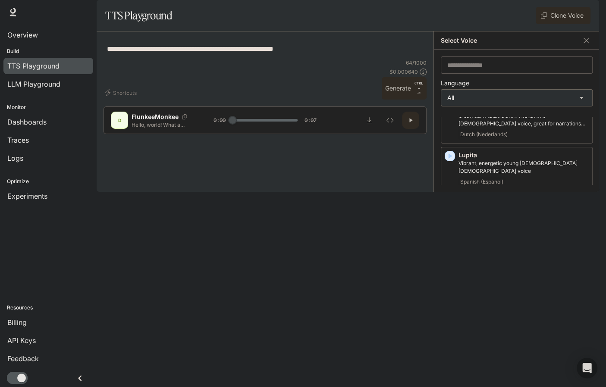
click at [448, 247] on icon "button" at bounding box center [449, 251] width 9 height 9
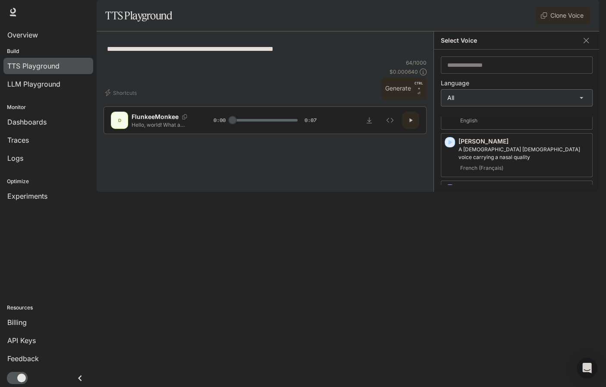
scroll to position [1415, 0]
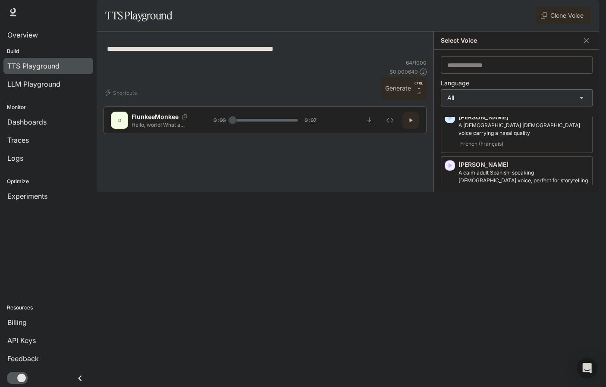
click at [449, 258] on icon "button" at bounding box center [451, 260] width 4 height 5
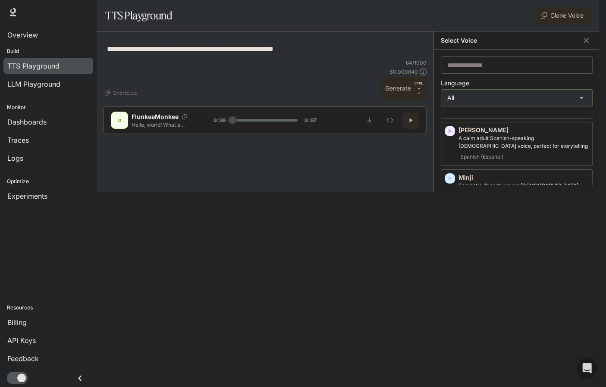
scroll to position [1484, 0]
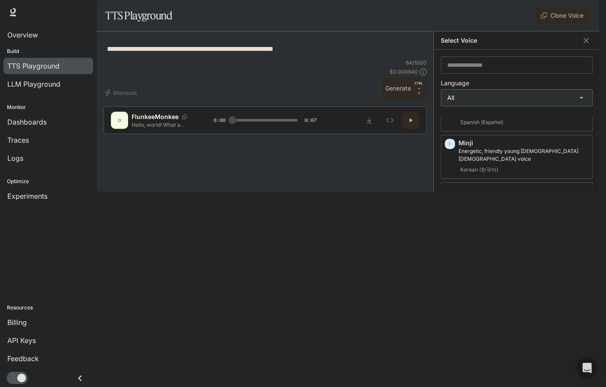
click at [447, 234] on icon "button" at bounding box center [449, 238] width 9 height 9
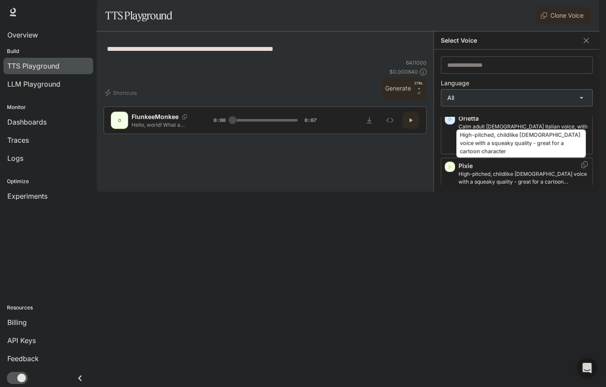
scroll to position [1656, 0]
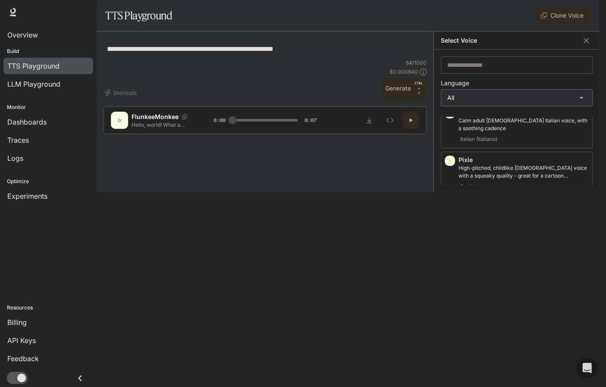
click at [449, 253] on icon "button" at bounding box center [451, 255] width 4 height 5
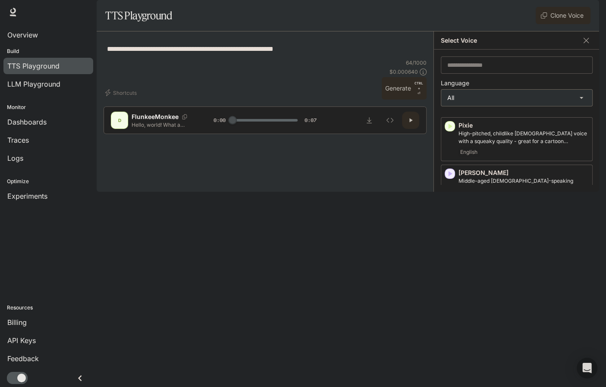
scroll to position [1725, 0]
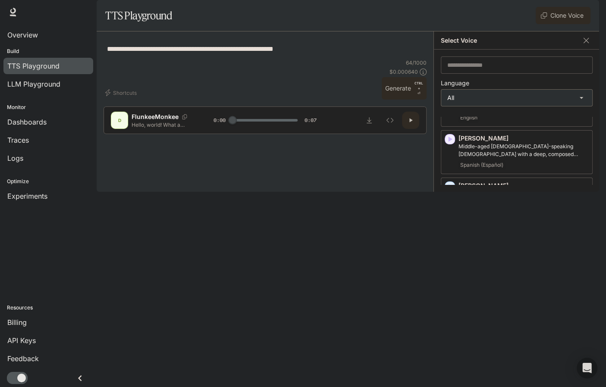
click at [450, 232] on icon "button" at bounding box center [451, 234] width 4 height 5
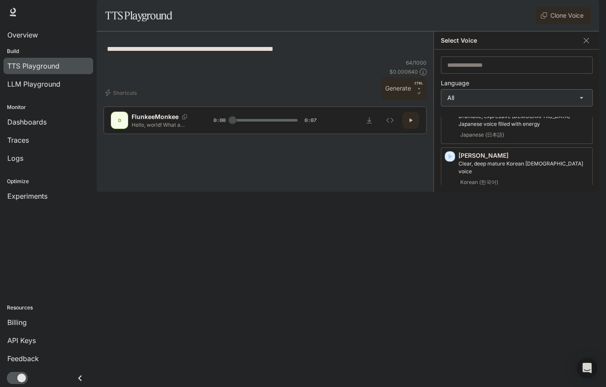
click at [452, 295] on icon "button" at bounding box center [449, 299] width 9 height 9
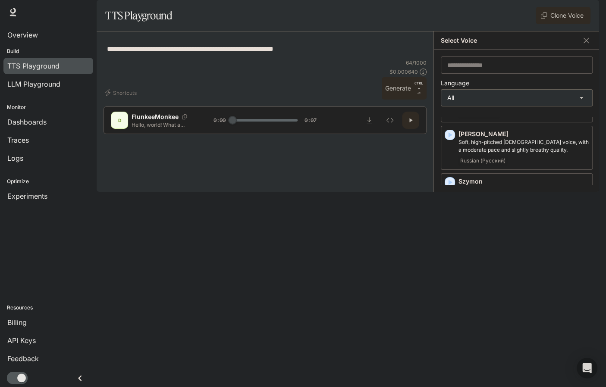
click at [450, 275] on icon "button" at bounding box center [451, 277] width 4 height 5
click at [451, 320] on icon "button" at bounding box center [449, 324] width 9 height 9
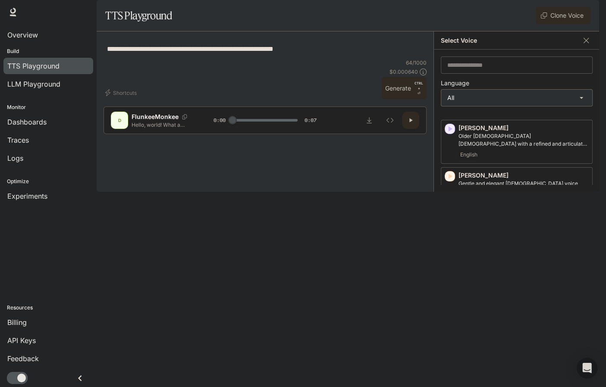
scroll to position [241, 0]
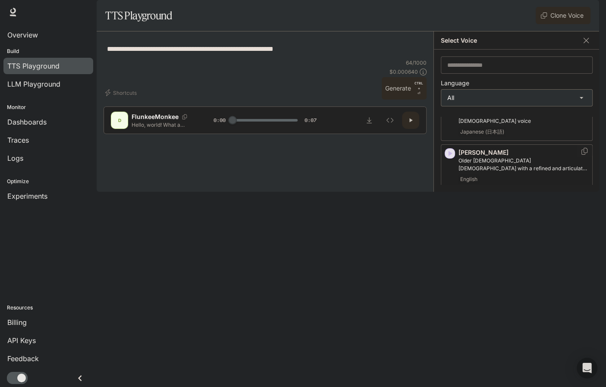
click at [448, 158] on icon "button" at bounding box center [449, 153] width 9 height 9
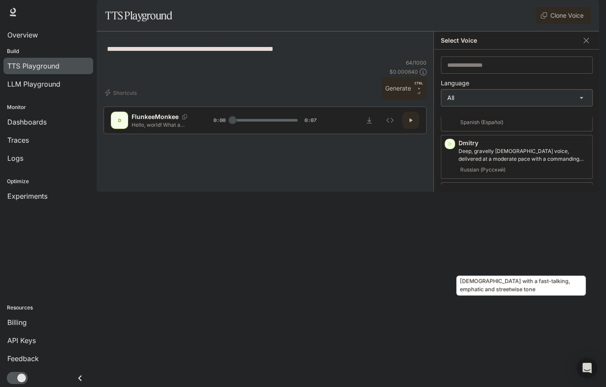
scroll to position [448, 0]
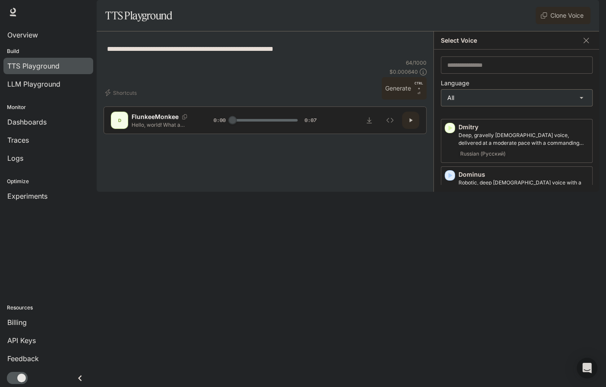
click at [447, 227] on icon "button" at bounding box center [449, 223] width 9 height 9
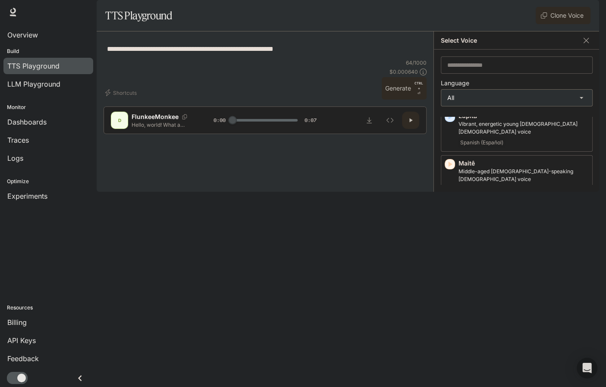
scroll to position [1276, 0]
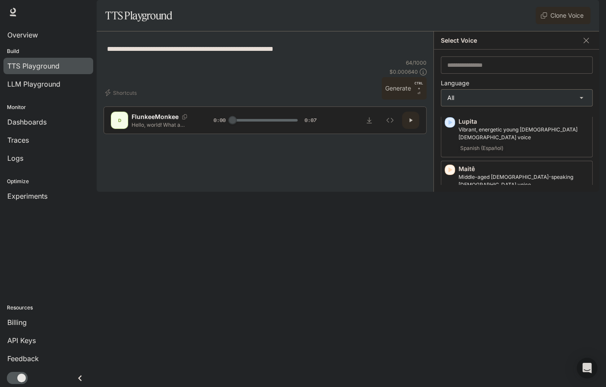
click at [450, 215] on icon "button" at bounding box center [451, 217] width 4 height 5
